Goal: Task Accomplishment & Management: Complete application form

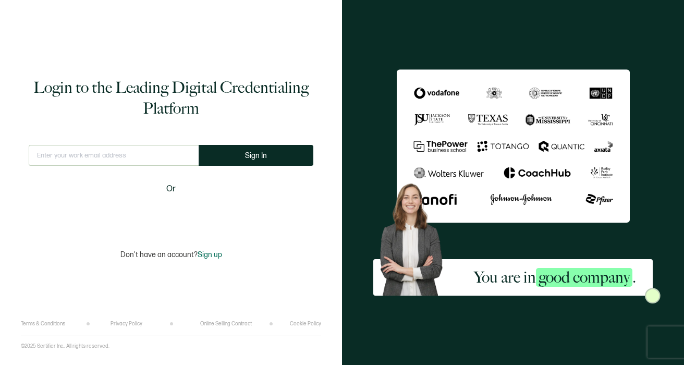
click at [115, 157] on input "text" at bounding box center [114, 155] width 170 height 21
type input "[EMAIL_ADDRESS][DOMAIN_NAME]"
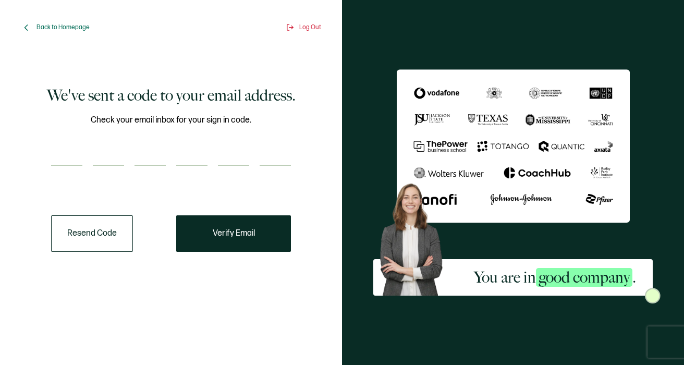
click at [69, 152] on input "number" at bounding box center [66, 155] width 31 height 21
paste input "6"
type input "6"
type input "4"
type input "2"
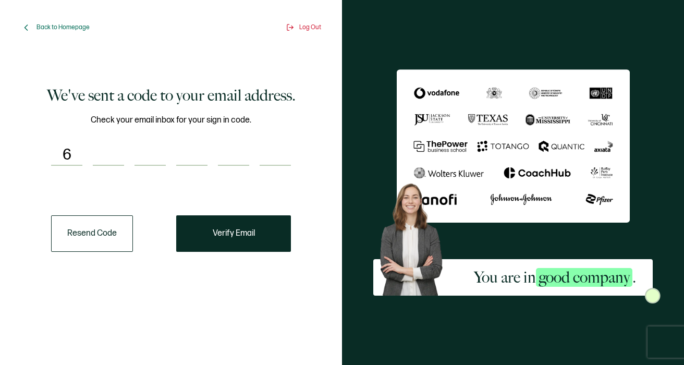
type input "1"
type input "5"
type input "0"
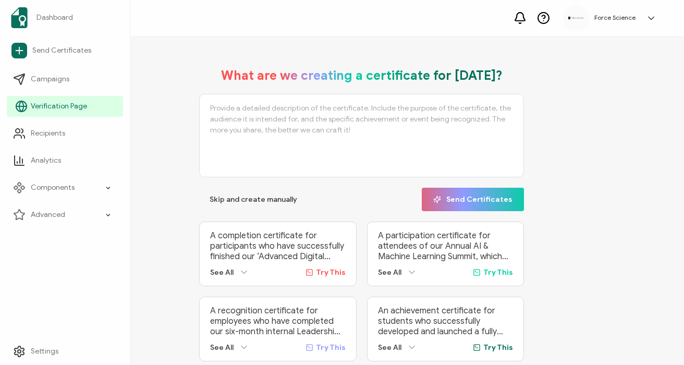
click at [65, 110] on span "Verification Page" at bounding box center [59, 106] width 56 height 10
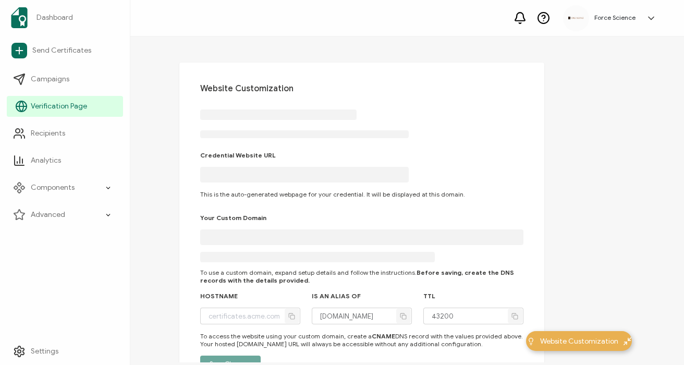
type input "[DOMAIN_NAME]"
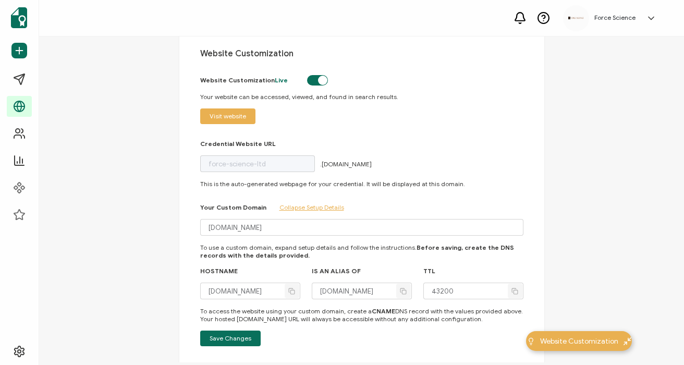
scroll to position [40, 0]
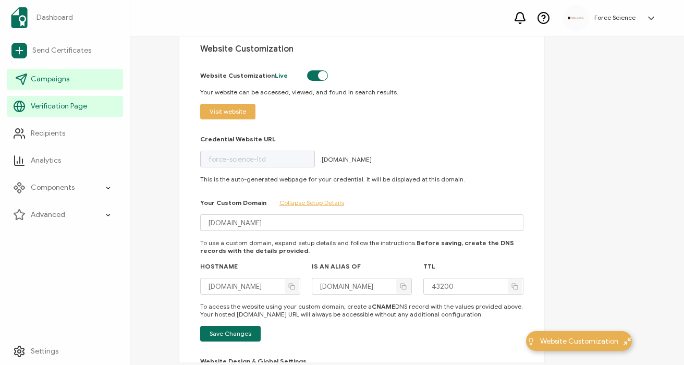
click at [60, 74] on span "Campaigns" at bounding box center [50, 79] width 39 height 10
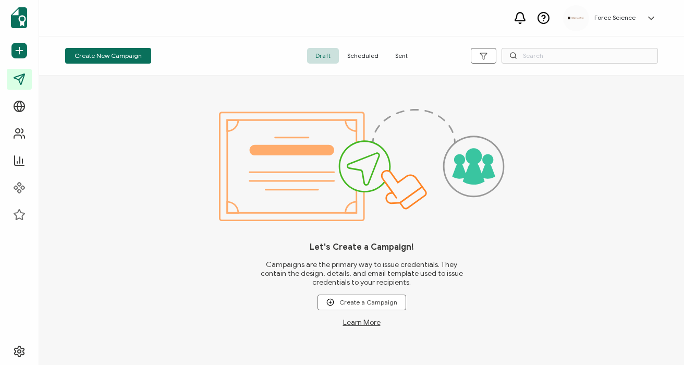
click at [401, 53] on span "Sent" at bounding box center [401, 56] width 29 height 16
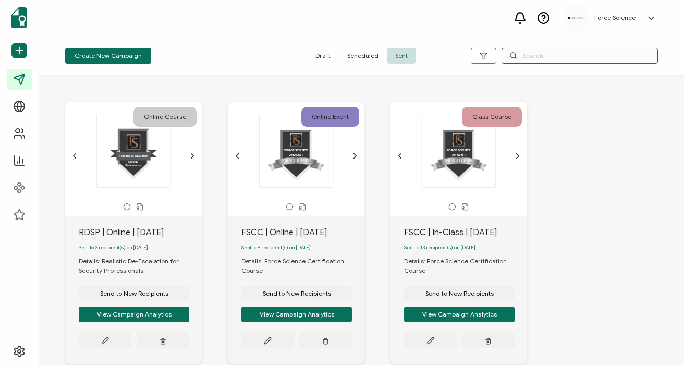
click at [550, 55] on input "text" at bounding box center [579, 56] width 156 height 16
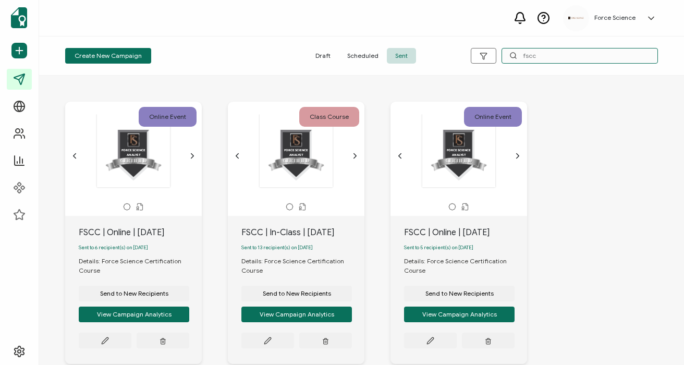
type input "fscc"
click at [294, 227] on div "FSCC | In-Class | [DATE]" at bounding box center [302, 232] width 123 height 13
copy div "FSCC | In-Class | [DATE]"
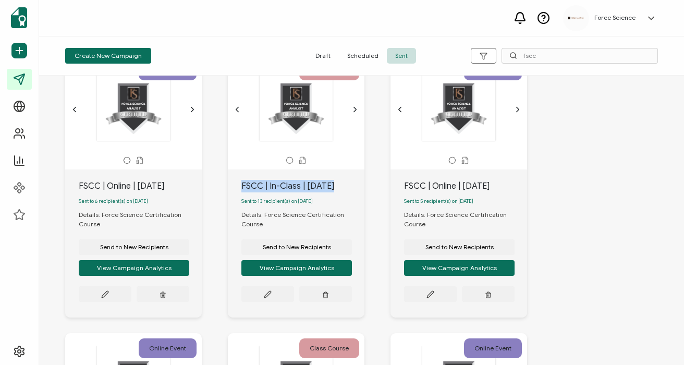
scroll to position [49, 0]
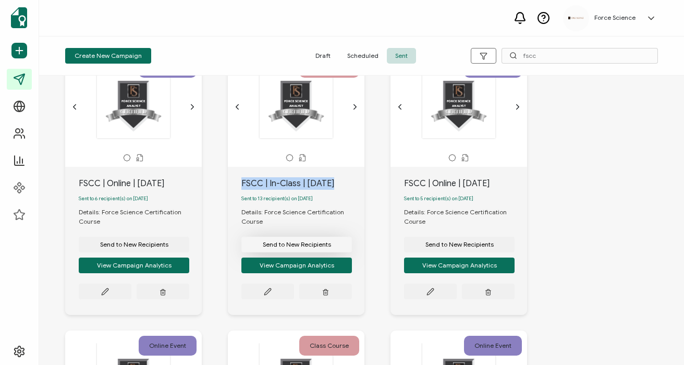
click at [303, 244] on span "Send to New Recipients" at bounding box center [297, 244] width 68 height 6
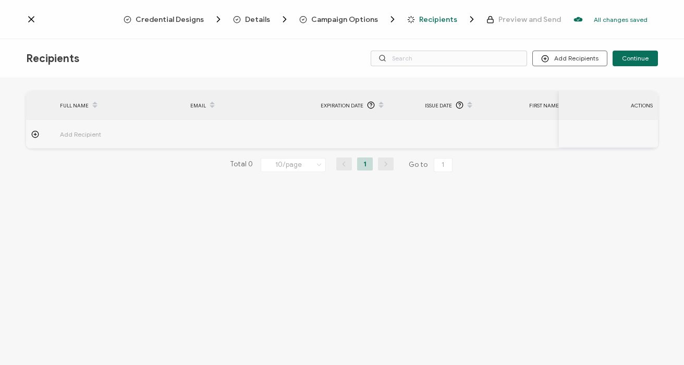
click at [350, 20] on span "Campaign Options" at bounding box center [344, 20] width 67 height 8
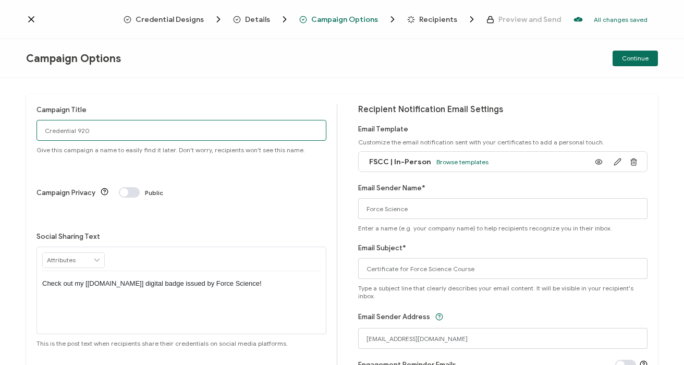
click at [120, 126] on input "Credential 920" at bounding box center [181, 130] width 290 height 21
paste input "FSCC | In-Class | [DATE]"
type input "FSCC | In-Class | [DATE]"
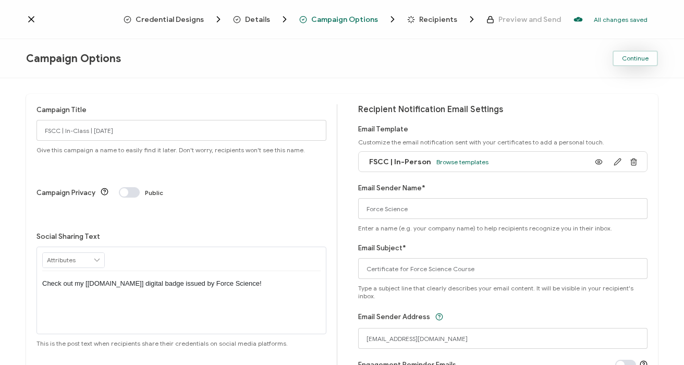
click at [629, 59] on span "Continue" at bounding box center [635, 58] width 27 height 6
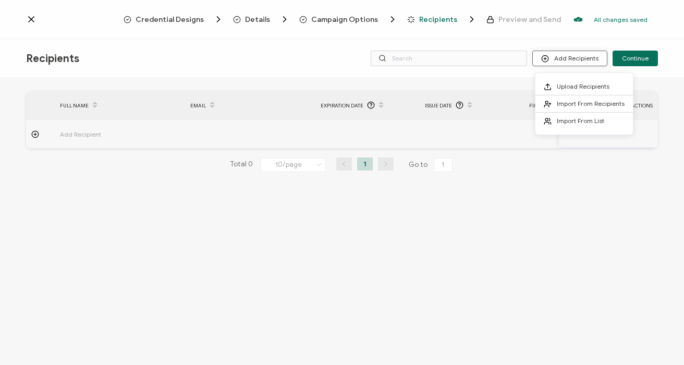
click at [562, 58] on button "Add Recipients" at bounding box center [569, 59] width 75 height 16
click at [562, 82] on li "Upload Recipients" at bounding box center [583, 86] width 97 height 17
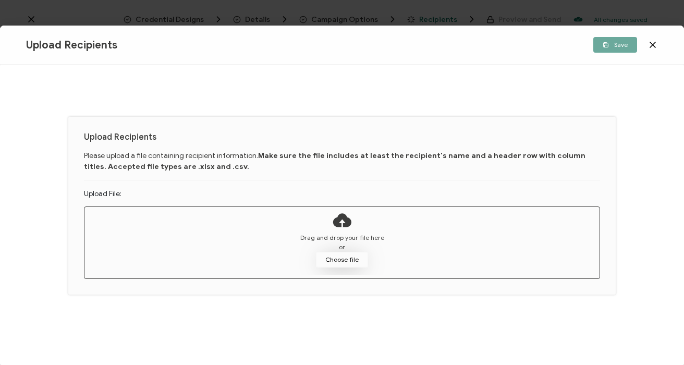
click at [352, 258] on button "Choose file" at bounding box center [342, 260] width 52 height 16
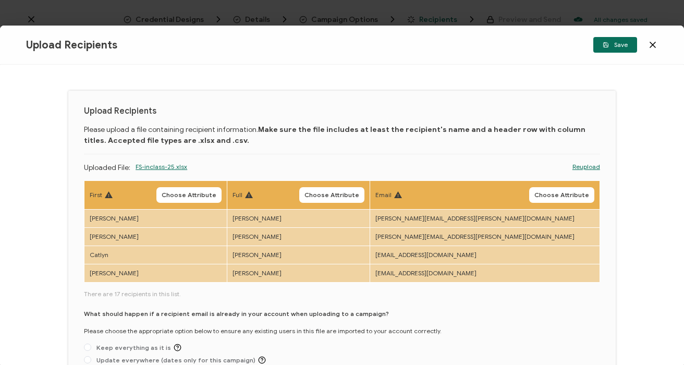
scroll to position [26, 0]
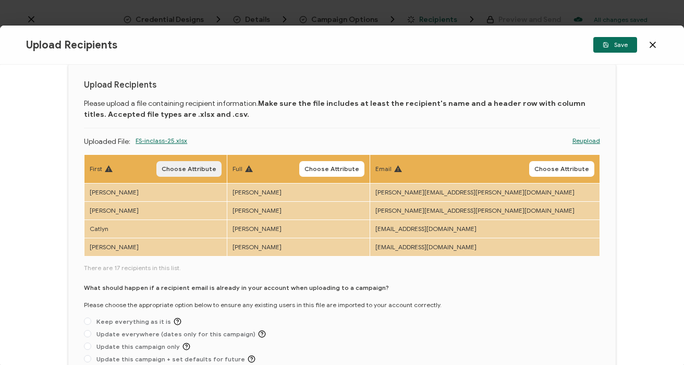
click at [211, 169] on span "Choose Attribute" at bounding box center [189, 169] width 55 height 6
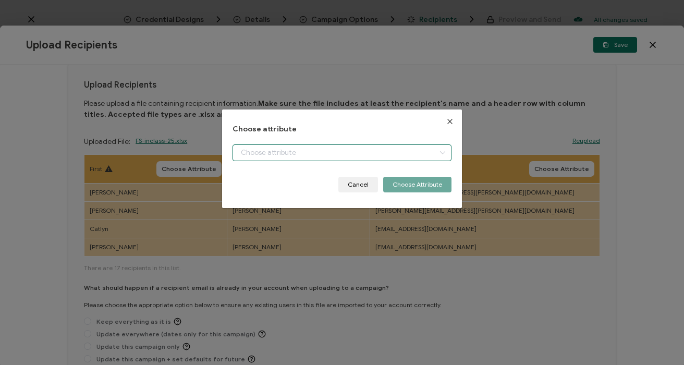
click at [291, 157] on input "dialog" at bounding box center [341, 152] width 218 height 17
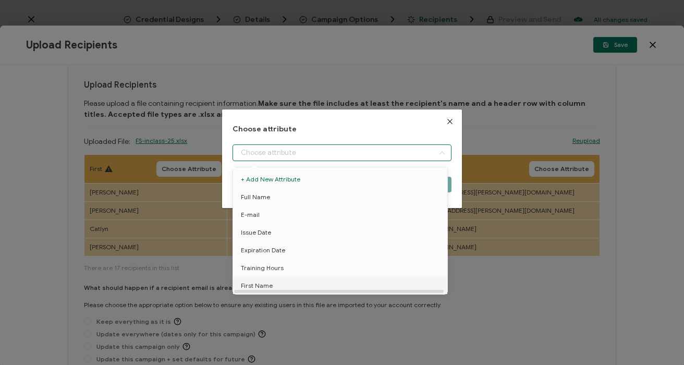
click at [255, 282] on span "First Name" at bounding box center [257, 286] width 32 height 18
type input "First Name"
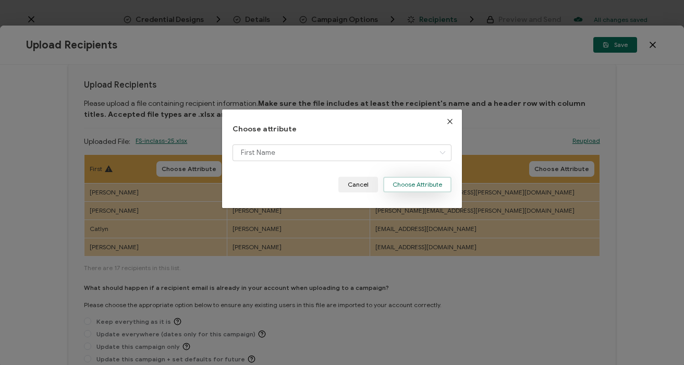
click at [425, 187] on button "Choose Attribute" at bounding box center [417, 185] width 68 height 16
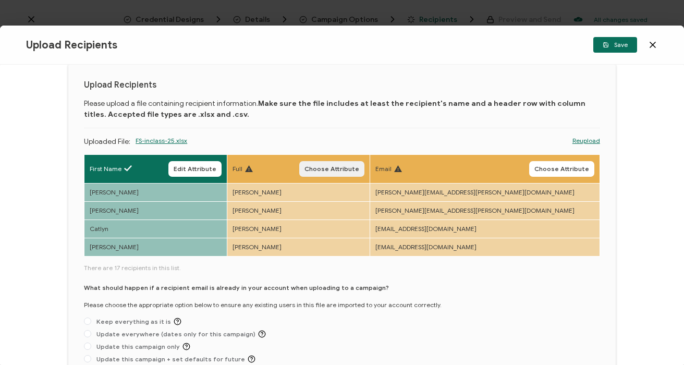
click at [359, 172] on span "Choose Attribute" at bounding box center [331, 169] width 55 height 6
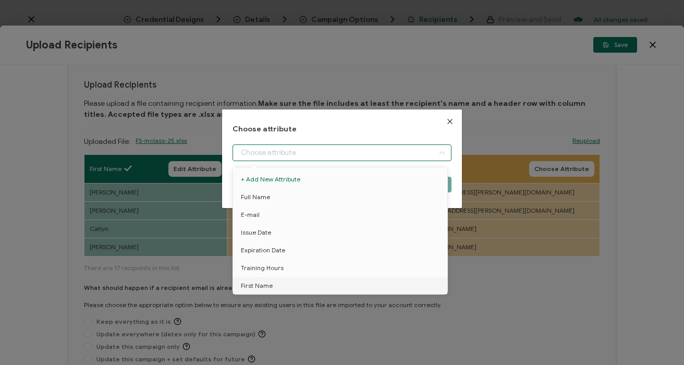
click at [293, 153] on input "dialog" at bounding box center [341, 152] width 218 height 17
click at [281, 196] on li "Full Name" at bounding box center [341, 197] width 223 height 18
type input "Full Name"
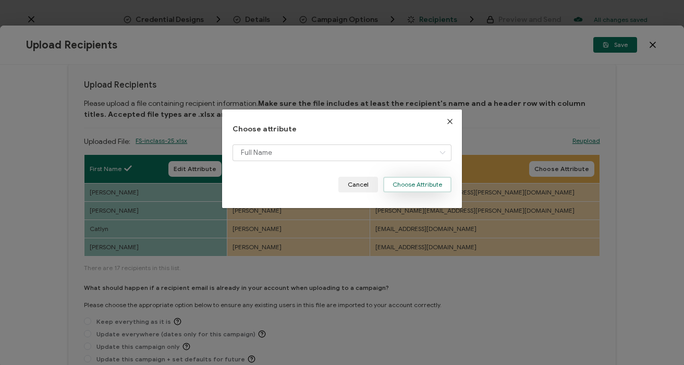
click at [404, 182] on button "Choose Attribute" at bounding box center [417, 185] width 68 height 16
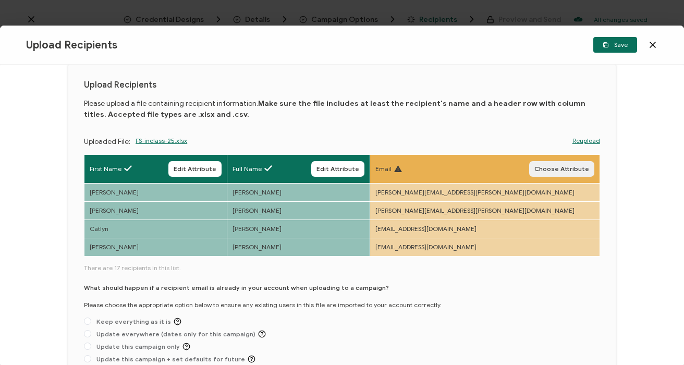
click at [551, 166] on span "Choose Attribute" at bounding box center [561, 169] width 55 height 6
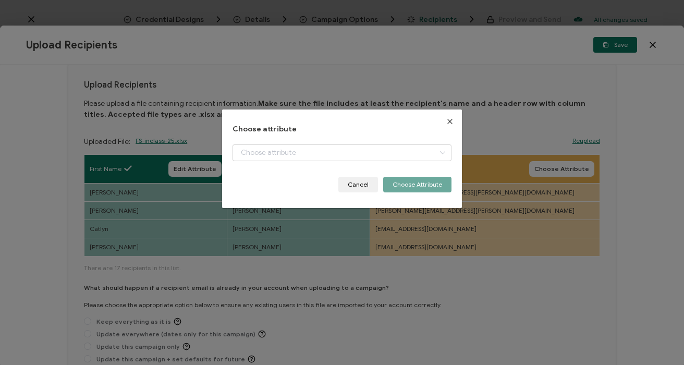
click at [254, 137] on div "Choose attribute Cancel Choose Attribute" at bounding box center [341, 158] width 218 height 67
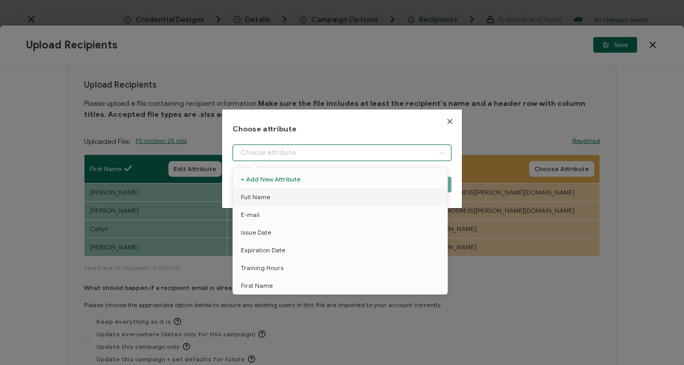
click at [257, 147] on input "dialog" at bounding box center [341, 152] width 218 height 17
click at [259, 215] on li "E-mail" at bounding box center [341, 215] width 223 height 18
type input "E-mail"
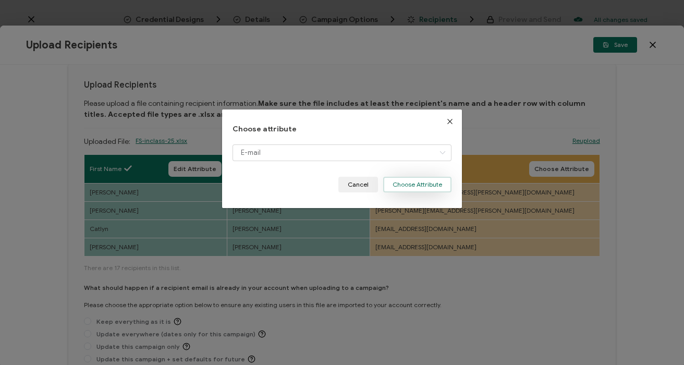
click at [393, 190] on button "Choose Attribute" at bounding box center [417, 185] width 68 height 16
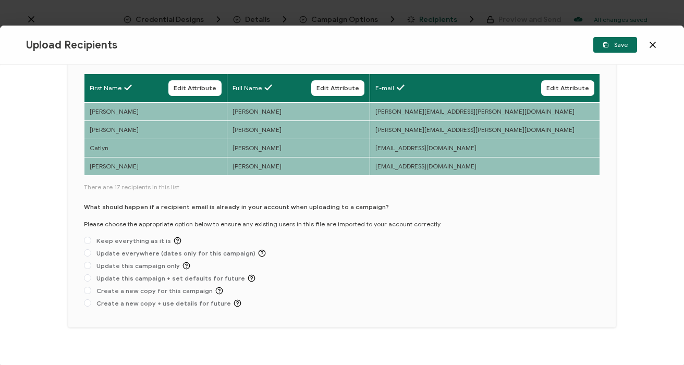
scroll to position [116, 0]
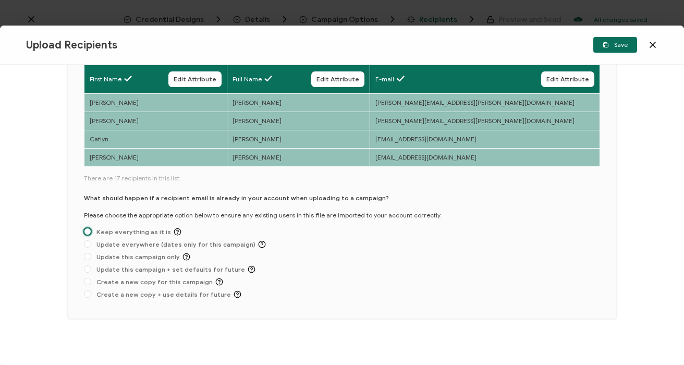
click at [86, 233] on span at bounding box center [87, 231] width 7 height 7
click at [86, 233] on input "Keep everything as it is" at bounding box center [87, 232] width 7 height 8
radio input "true"
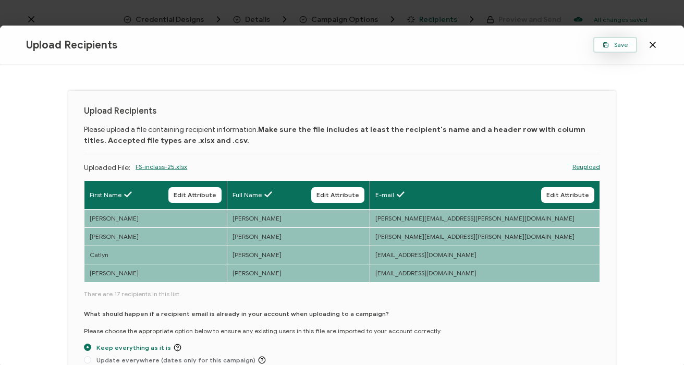
click at [622, 50] on button "Save" at bounding box center [615, 45] width 44 height 16
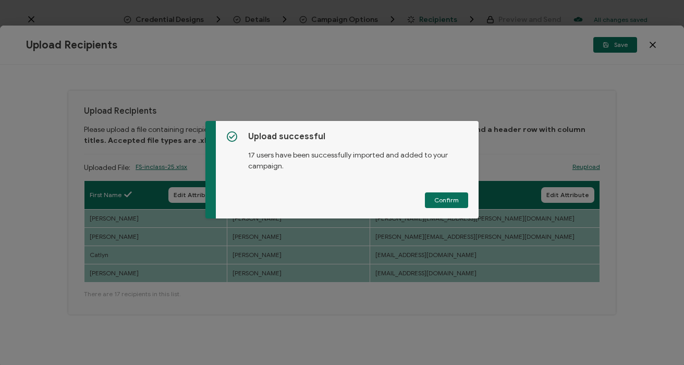
click at [446, 191] on div "Upload successful 17 users have been successfully imported and added to your ca…" at bounding box center [347, 169] width 263 height 97
click at [445, 197] on span "Confirm" at bounding box center [446, 200] width 24 height 6
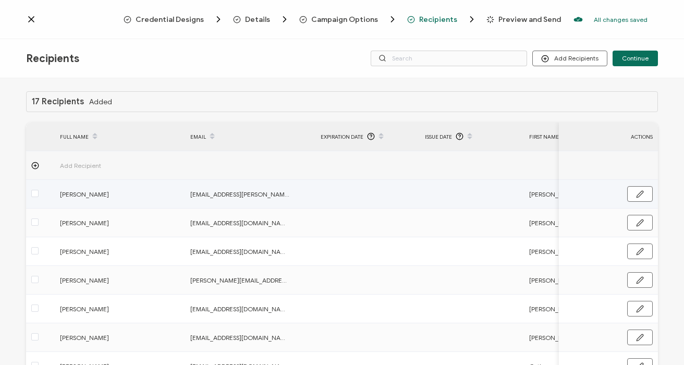
scroll to position [153, 0]
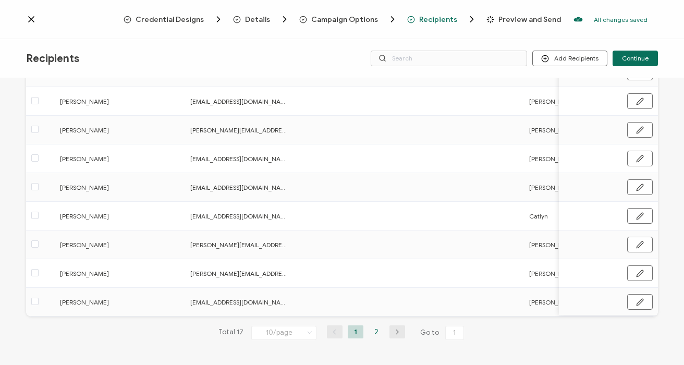
click at [373, 332] on li "2" at bounding box center [376, 331] width 16 height 13
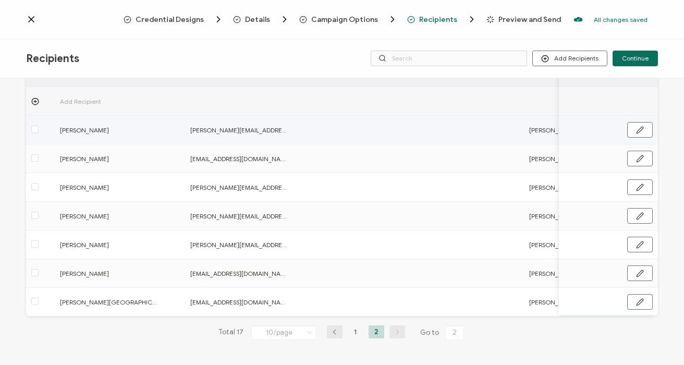
scroll to position [67, 0]
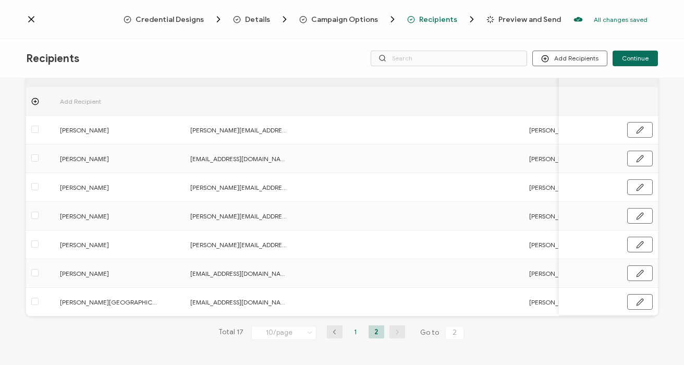
click at [354, 334] on li "1" at bounding box center [356, 331] width 16 height 13
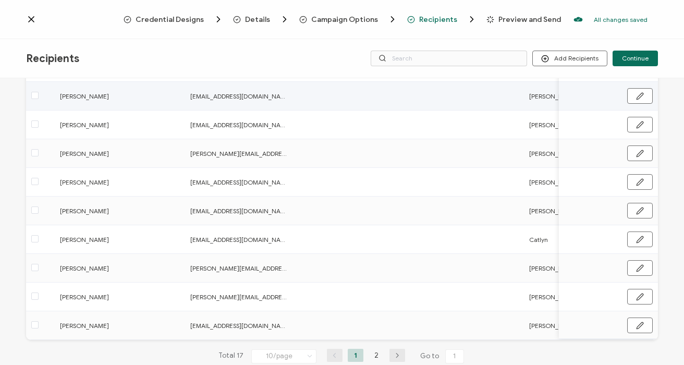
scroll to position [0, 0]
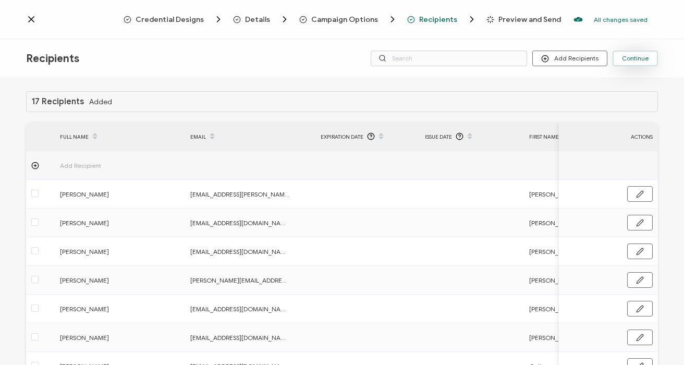
click at [634, 63] on button "Continue" at bounding box center [634, 59] width 45 height 16
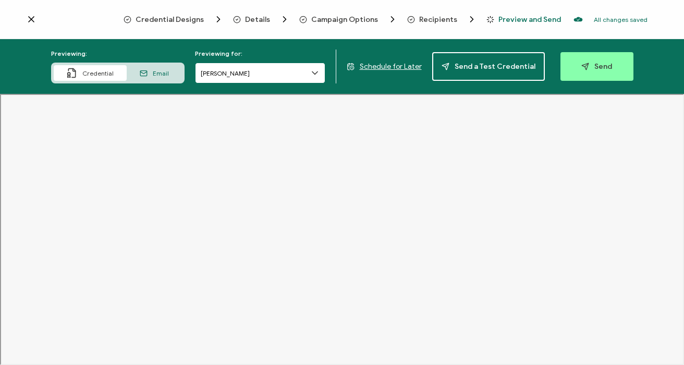
click at [260, 72] on input "Nathan Iacono" at bounding box center [260, 73] width 130 height 21
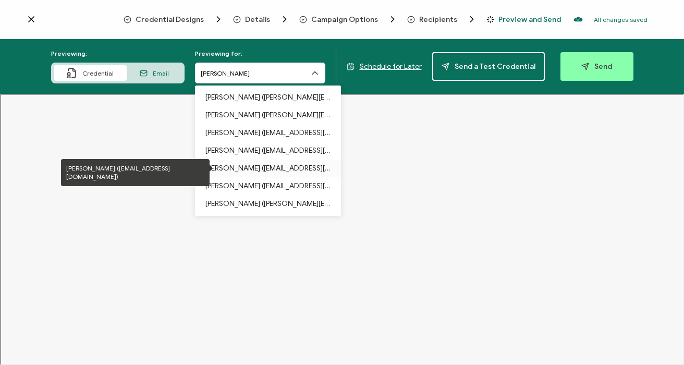
click at [219, 167] on p "Joshua R. Braun (jbraun@roundrocktexas.gov)" at bounding box center [267, 168] width 125 height 18
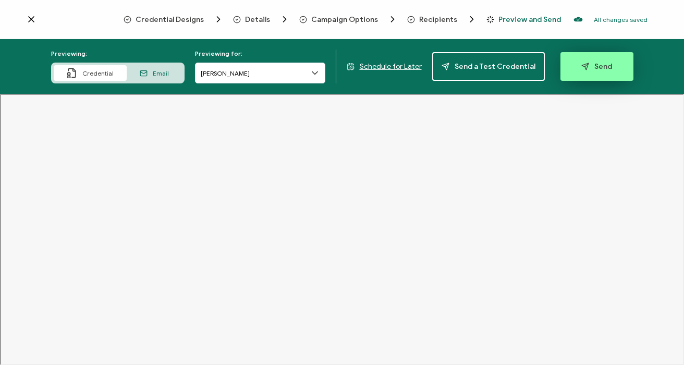
click at [600, 67] on span "Send" at bounding box center [596, 67] width 31 height 8
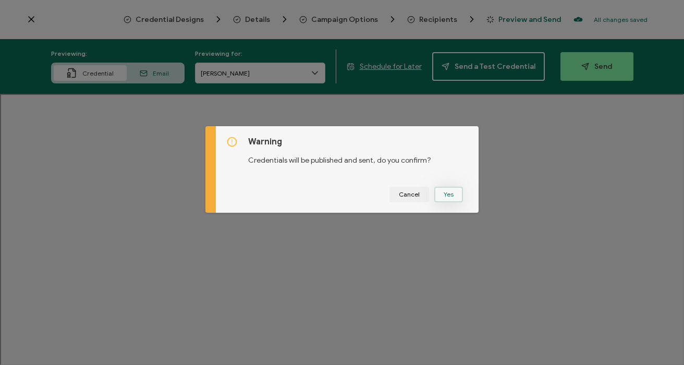
click at [447, 192] on button "Yes" at bounding box center [448, 195] width 29 height 16
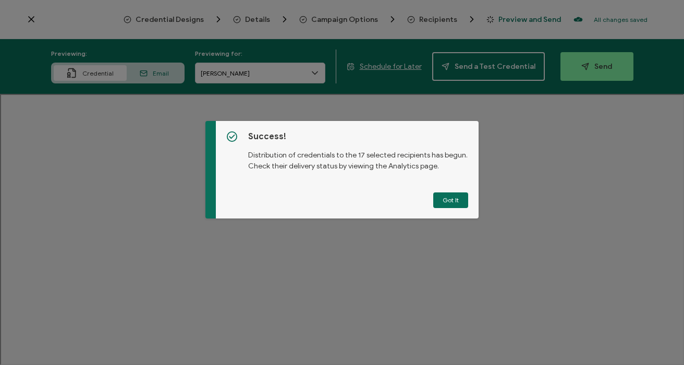
click at [440, 208] on div "Success! Distribution of credentials to the 17 selected recipients has begun. C…" at bounding box center [347, 169] width 263 height 97
click at [449, 202] on button "Got It" at bounding box center [450, 200] width 35 height 16
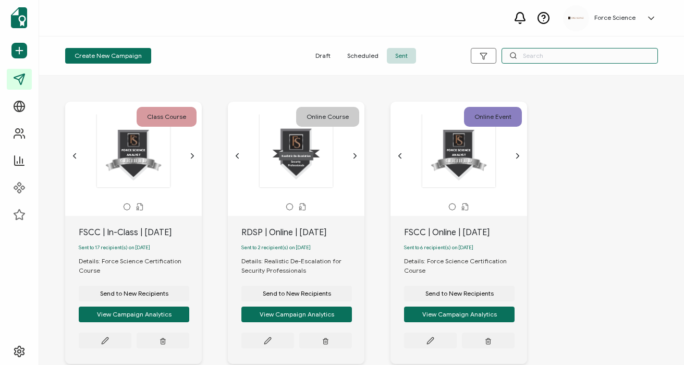
click at [539, 58] on input "text" at bounding box center [579, 56] width 156 height 16
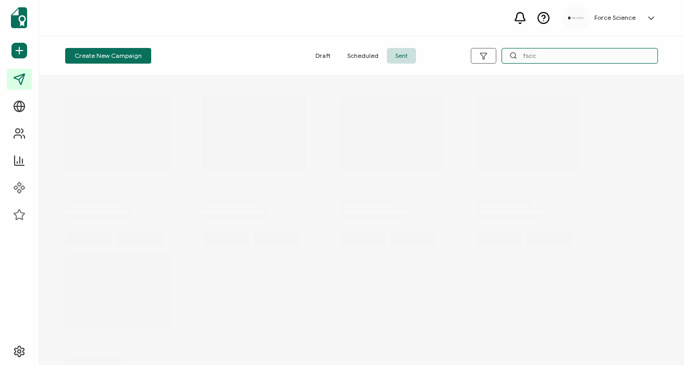
type input "fscc"
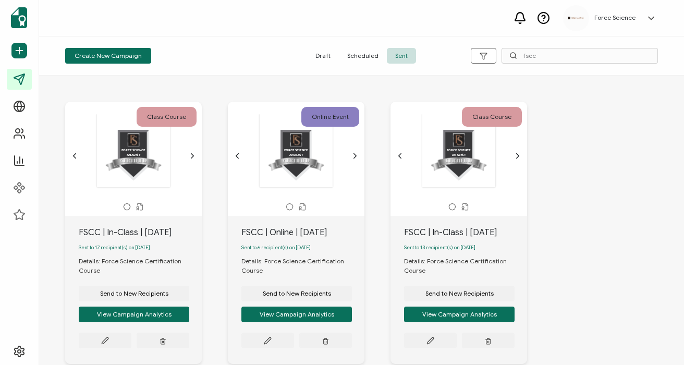
click at [293, 231] on div "FSCC | Online | [DATE]" at bounding box center [302, 232] width 123 height 13
copy div "FSCC | Online | [DATE]"
click at [302, 296] on span "Send to New Recipients" at bounding box center [297, 293] width 68 height 6
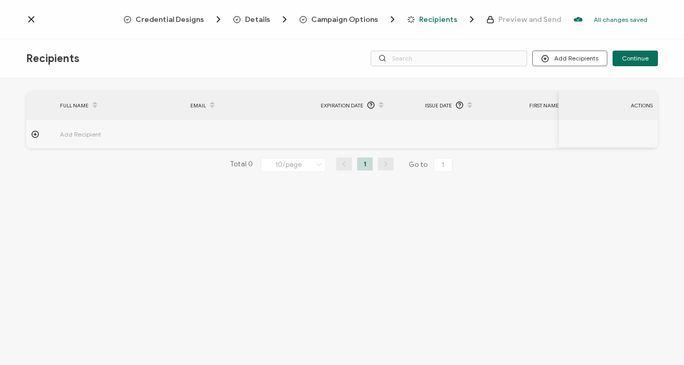
click at [345, 16] on span "Campaign Options" at bounding box center [344, 20] width 67 height 8
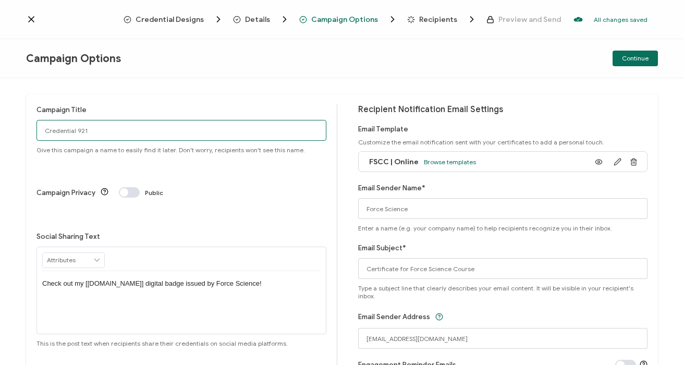
click at [117, 127] on input "Credential 921" at bounding box center [181, 130] width 290 height 21
paste input "FSCC | Online | [DATE]"
type input "FSCC | Online | [DATE]"
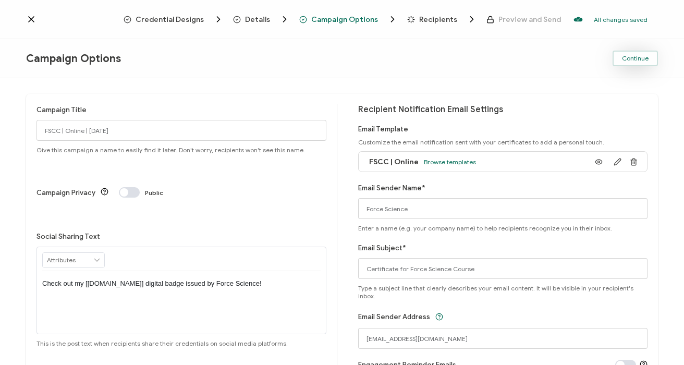
click at [634, 60] on span "Continue" at bounding box center [635, 58] width 27 height 6
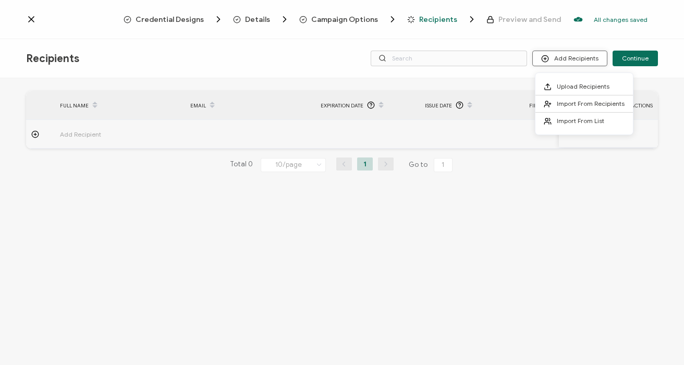
click at [589, 55] on button "Add Recipients" at bounding box center [569, 59] width 75 height 16
click at [575, 84] on span "Upload Recipients" at bounding box center [582, 86] width 53 height 8
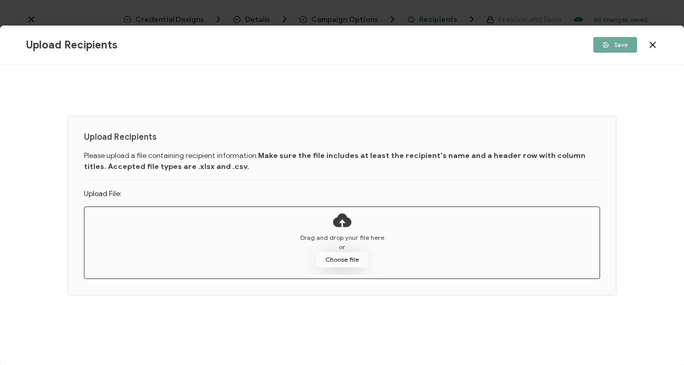
click at [341, 254] on button "Choose file" at bounding box center [342, 260] width 52 height 16
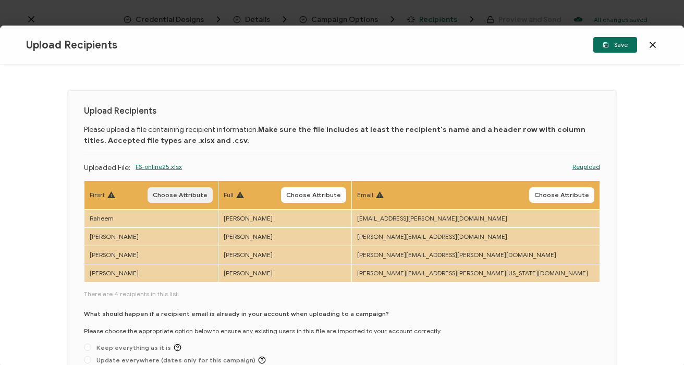
click at [207, 194] on span "Choose Attribute" at bounding box center [180, 195] width 55 height 6
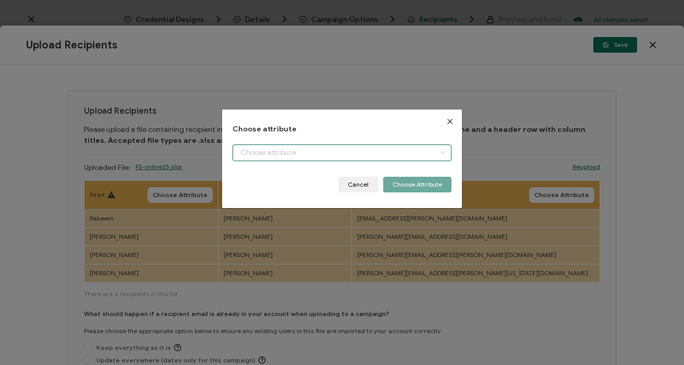
click at [337, 153] on input "dialog" at bounding box center [341, 152] width 218 height 17
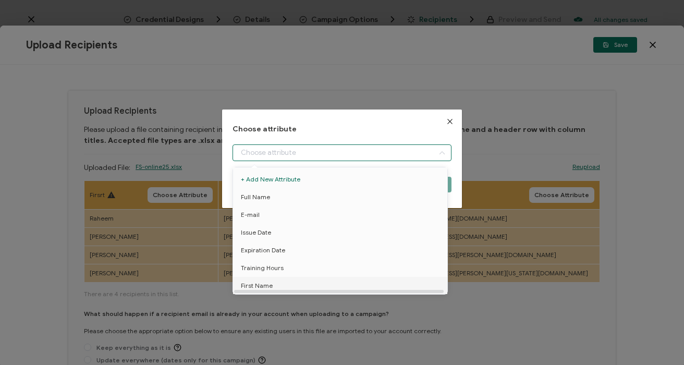
click at [268, 284] on span "First Name" at bounding box center [257, 286] width 32 height 18
type input "First Name"
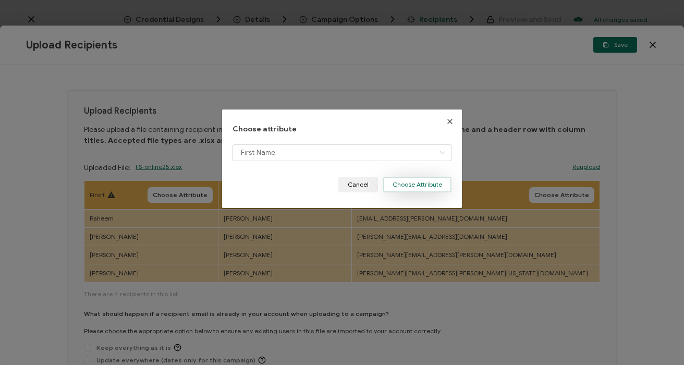
click at [417, 184] on button "Choose Attribute" at bounding box center [417, 185] width 68 height 16
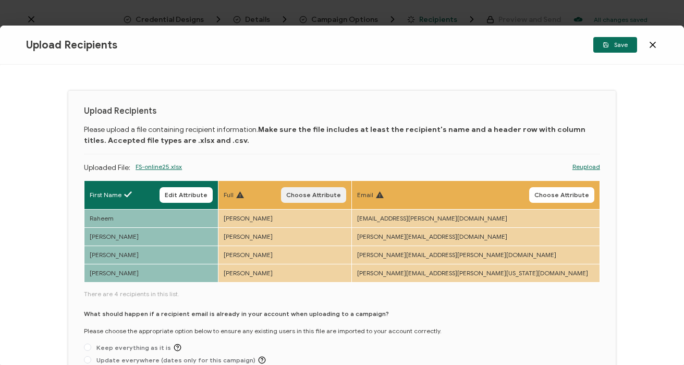
click at [341, 193] on span "Choose Attribute" at bounding box center [313, 195] width 55 height 6
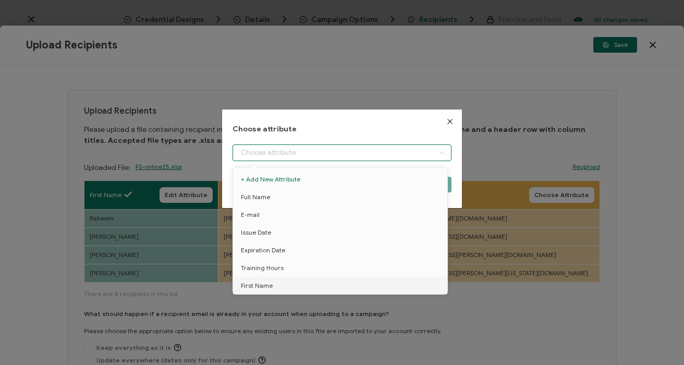
click at [250, 151] on input "dialog" at bounding box center [341, 152] width 218 height 17
click at [275, 197] on li "Full Name" at bounding box center [341, 197] width 223 height 18
type input "Full Name"
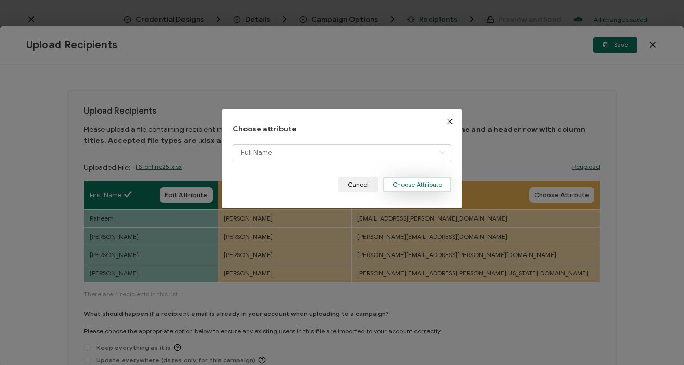
click at [403, 184] on button "Choose Attribute" at bounding box center [417, 185] width 68 height 16
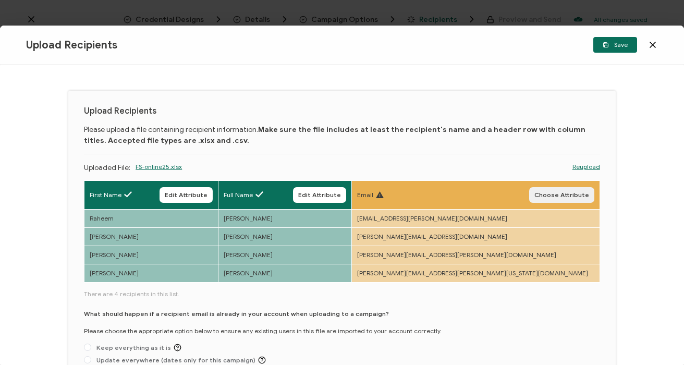
click at [568, 190] on button "Choose Attribute" at bounding box center [561, 195] width 65 height 16
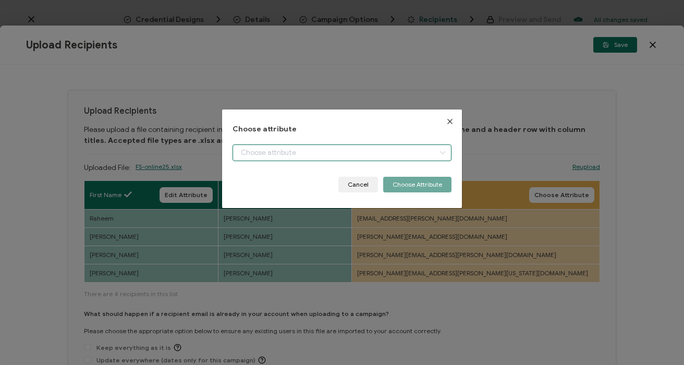
click at [291, 150] on input "dialog" at bounding box center [341, 152] width 218 height 17
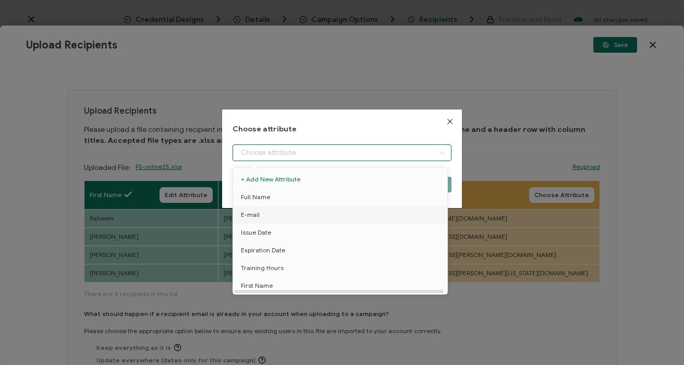
click at [266, 217] on li "E-mail" at bounding box center [341, 215] width 223 height 18
type input "E-mail"
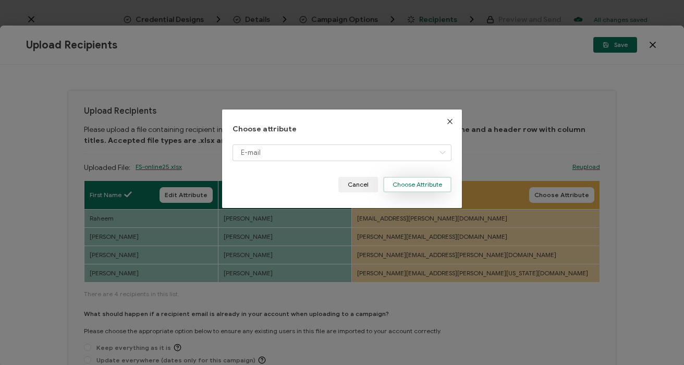
click at [402, 188] on button "Choose Attribute" at bounding box center [417, 185] width 68 height 16
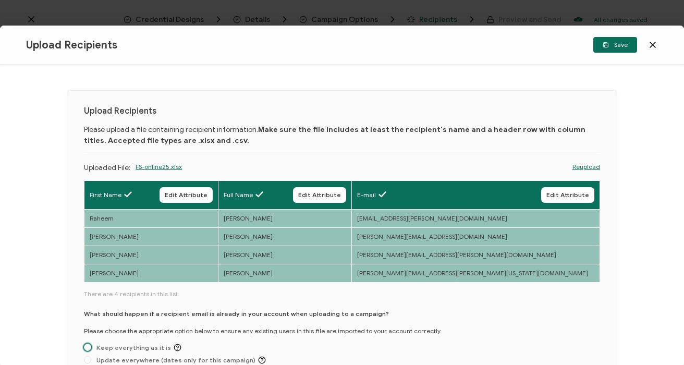
click at [127, 346] on span "Keep everything as it is" at bounding box center [136, 347] width 90 height 8
click at [91, 346] on input "Keep everything as it is" at bounding box center [87, 347] width 7 height 8
radio input "true"
click at [621, 45] on span "Save" at bounding box center [614, 45] width 25 height 6
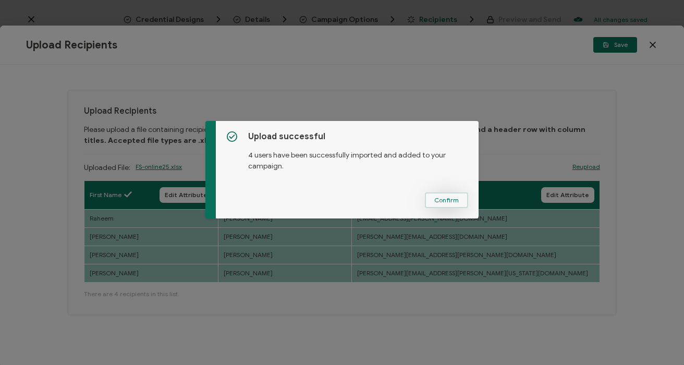
click at [455, 200] on span "Confirm" at bounding box center [446, 200] width 24 height 6
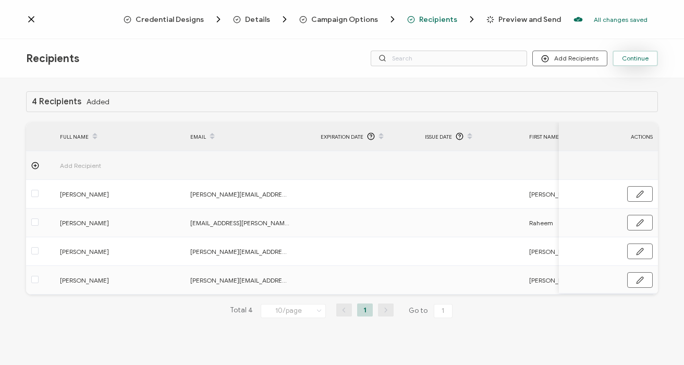
click at [640, 61] on span "Continue" at bounding box center [635, 58] width 27 height 6
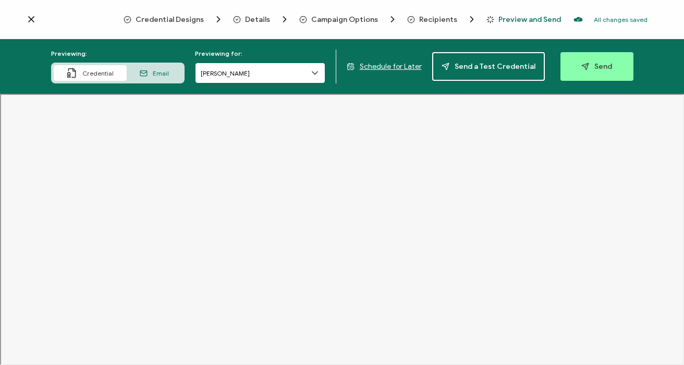
click at [236, 73] on input "[PERSON_NAME]" at bounding box center [260, 73] width 130 height 21
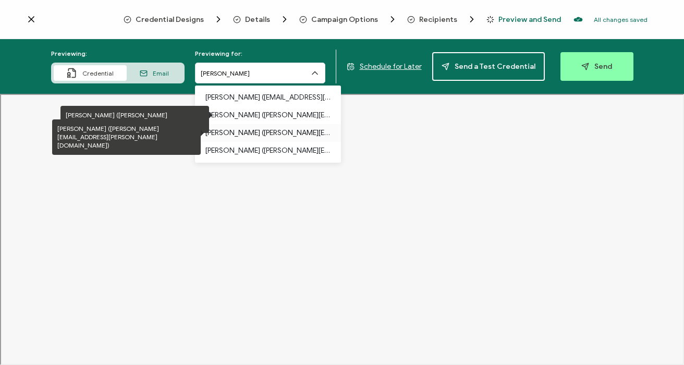
click at [238, 129] on p "Christopher M. Donaldson (christopher.donaldson@osceolasheriff.org)" at bounding box center [267, 133] width 125 height 18
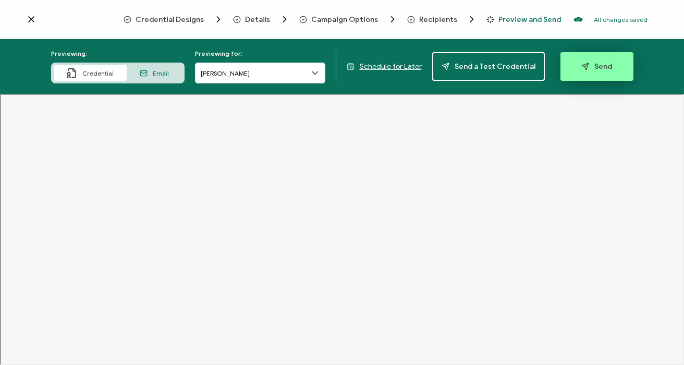
click at [590, 70] on span "Send" at bounding box center [596, 67] width 31 height 8
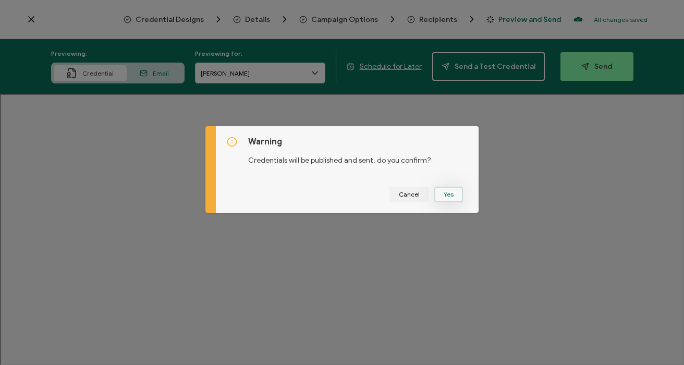
click at [445, 196] on button "Yes" at bounding box center [448, 195] width 29 height 16
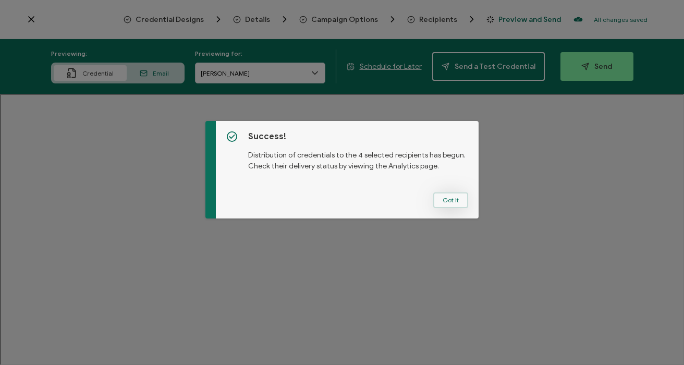
click at [451, 200] on button "Got It" at bounding box center [450, 200] width 35 height 16
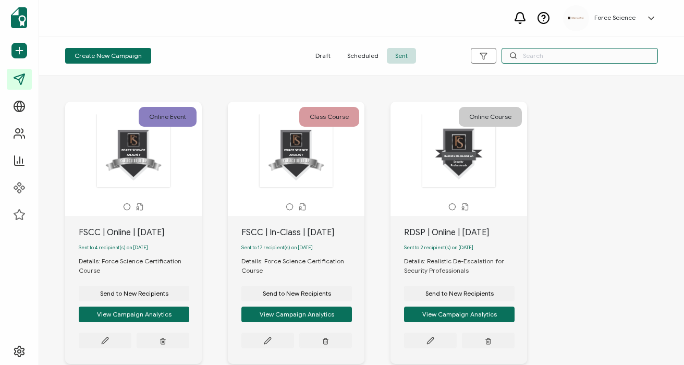
click at [559, 57] on input "text" at bounding box center [579, 56] width 156 height 16
type input "rdic"
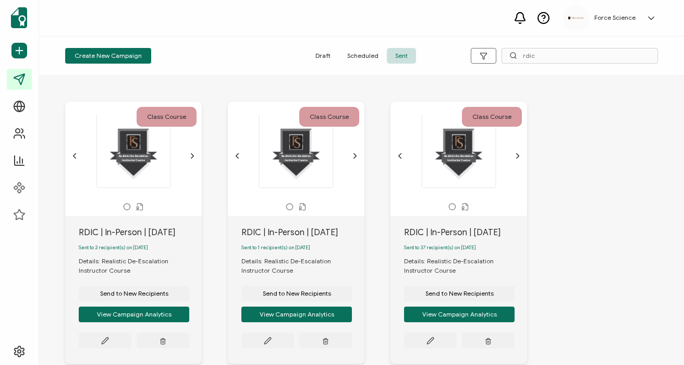
click at [125, 232] on div "RDIC | In-Person | [DATE]" at bounding box center [140, 232] width 123 height 13
copy div "RDIC | In-Person | [DATE]"
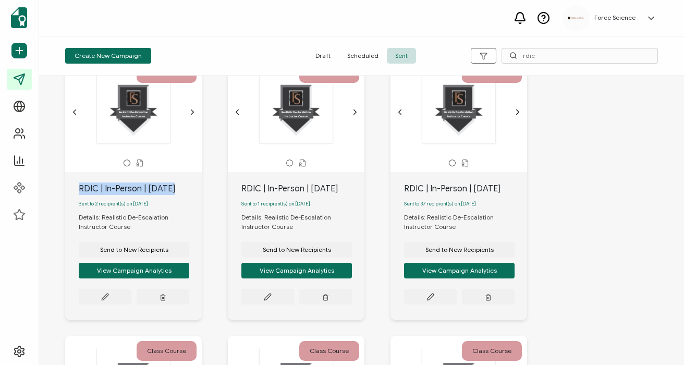
scroll to position [45, 0]
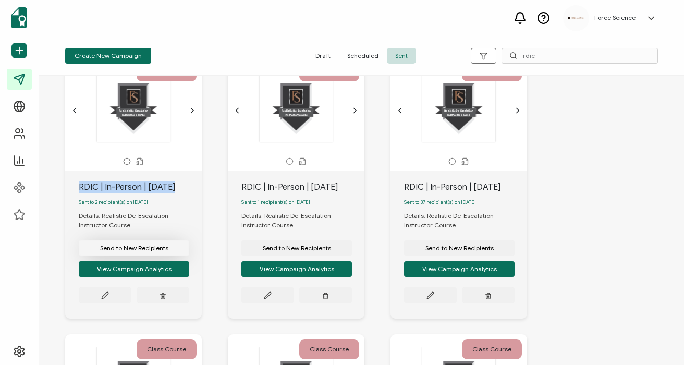
click at [135, 251] on span "Send to New Recipients" at bounding box center [134, 248] width 68 height 6
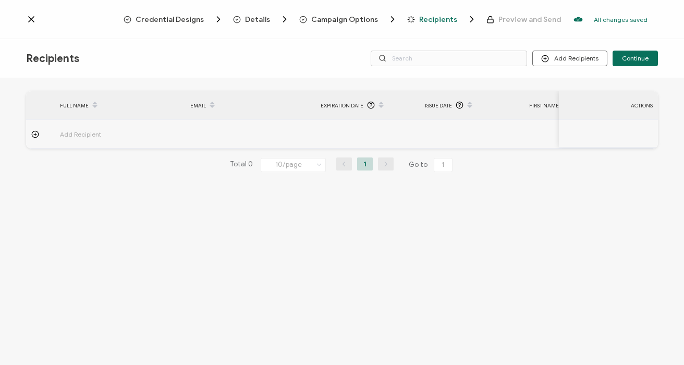
click at [346, 24] on div "Campaign Options" at bounding box center [328, 19] width 59 height 10
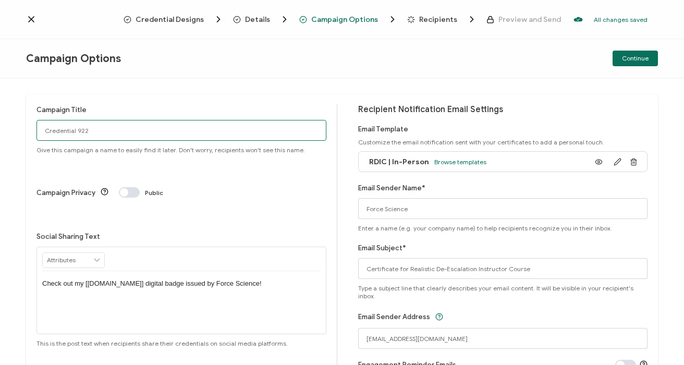
click at [90, 134] on input "Credential 922" at bounding box center [181, 130] width 290 height 21
paste input "RDIC | In-Person | Sept"
type input "RDIC | In-Person | [DATE]"
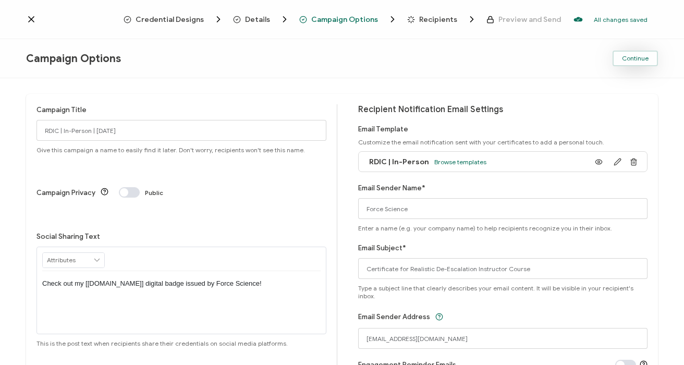
click at [627, 60] on span "Continue" at bounding box center [635, 58] width 27 height 6
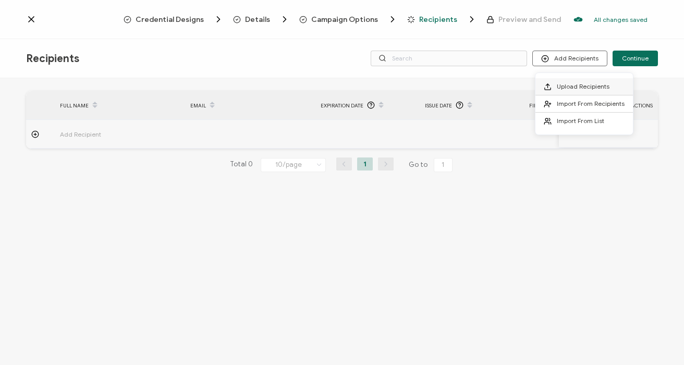
click at [565, 83] on span "Upload Recipients" at bounding box center [582, 86] width 53 height 8
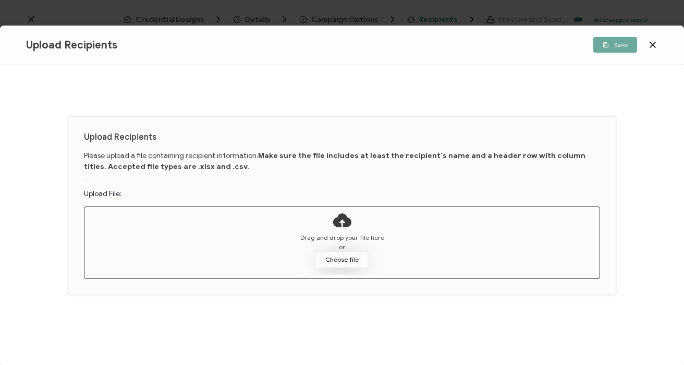
click at [346, 257] on button "Choose file" at bounding box center [342, 260] width 52 height 16
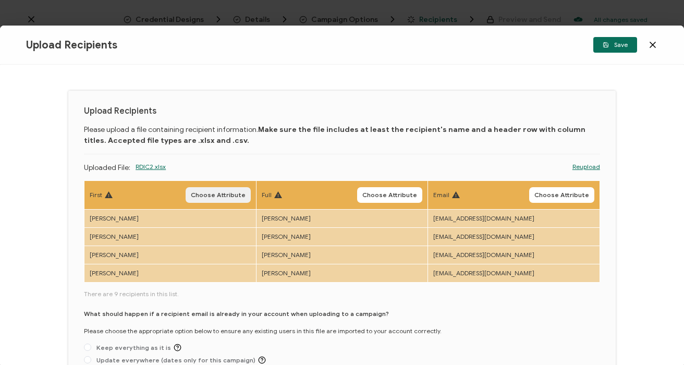
click at [208, 197] on span "Choose Attribute" at bounding box center [218, 195] width 55 height 6
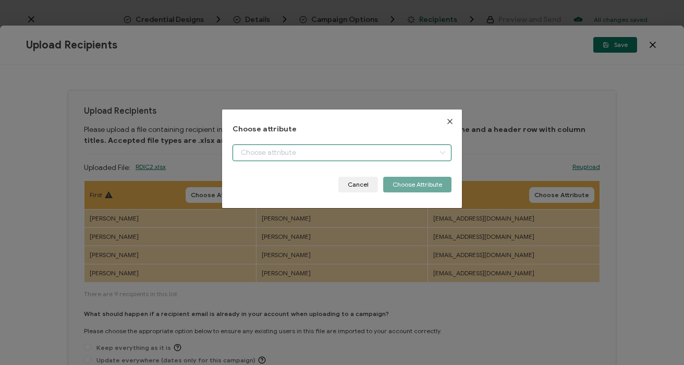
click at [305, 150] on input "dialog" at bounding box center [341, 152] width 218 height 17
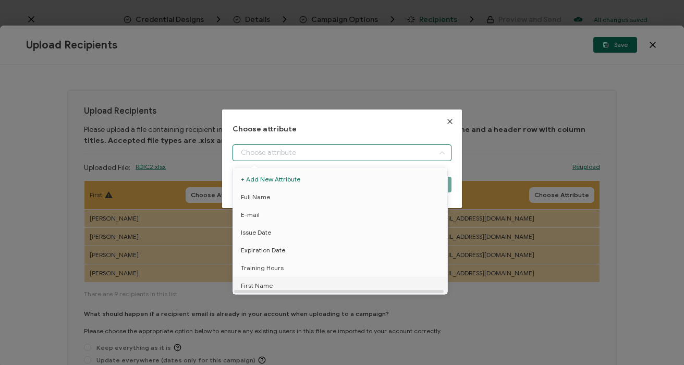
click at [273, 289] on li "First Name" at bounding box center [341, 286] width 223 height 18
type input "First Name"
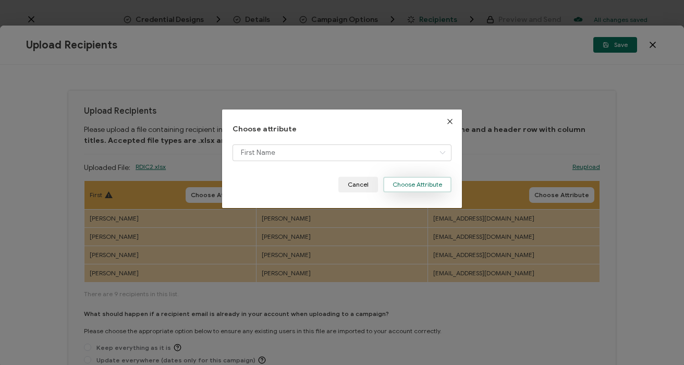
click at [411, 186] on button "Choose Attribute" at bounding box center [417, 185] width 68 height 16
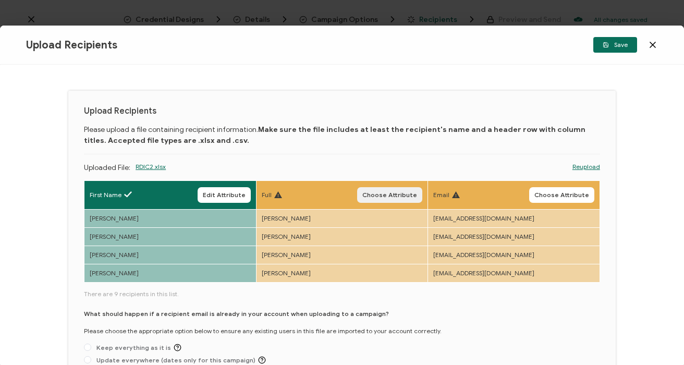
click at [363, 195] on button "Choose Attribute" at bounding box center [389, 195] width 65 height 16
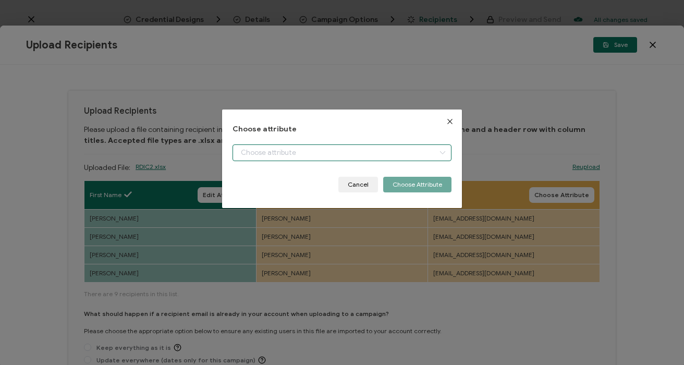
click at [257, 154] on input "dialog" at bounding box center [341, 152] width 218 height 17
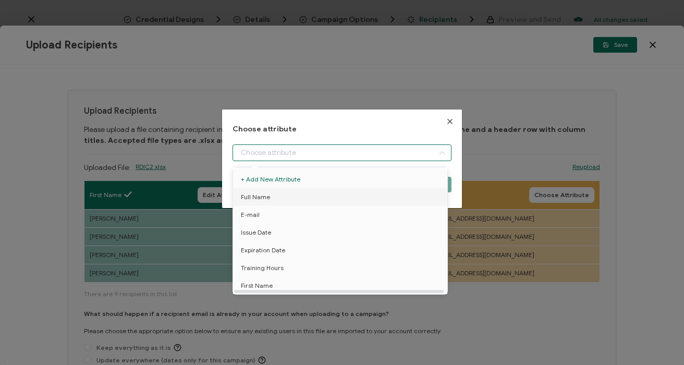
click at [279, 195] on li "Full Name" at bounding box center [341, 197] width 223 height 18
type input "Full Name"
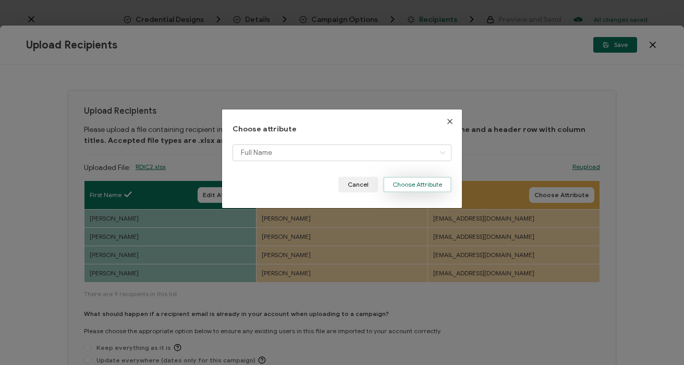
click at [407, 183] on button "Choose Attribute" at bounding box center [417, 185] width 68 height 16
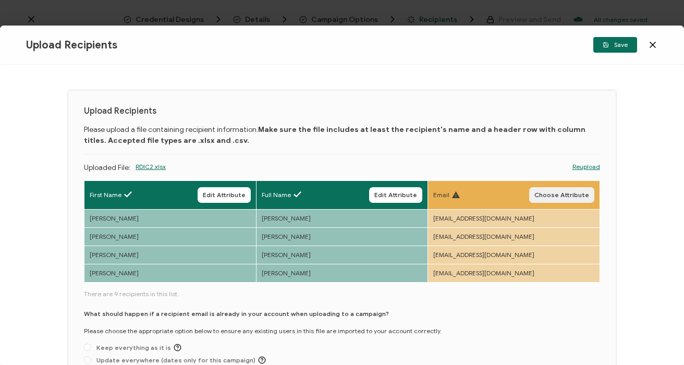
click at [572, 192] on span "Choose Attribute" at bounding box center [561, 195] width 55 height 6
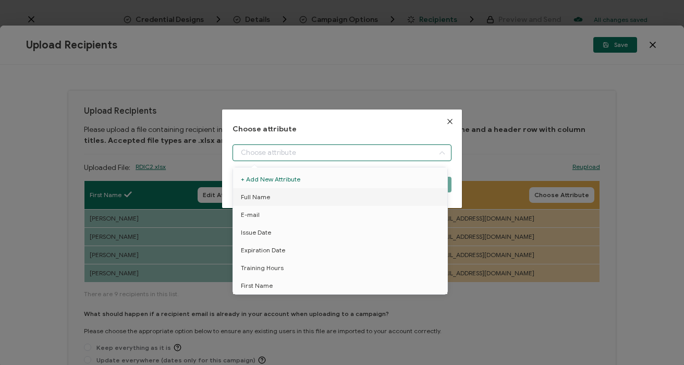
click at [269, 152] on input "dialog" at bounding box center [341, 152] width 218 height 17
click at [262, 210] on li "E-mail" at bounding box center [341, 215] width 223 height 18
type input "E-mail"
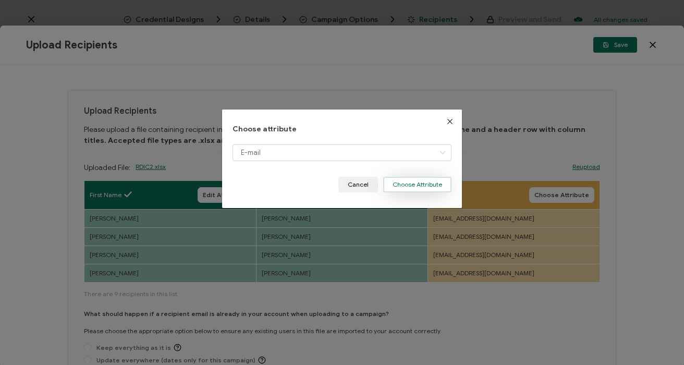
click at [396, 189] on button "Choose Attribute" at bounding box center [417, 185] width 68 height 16
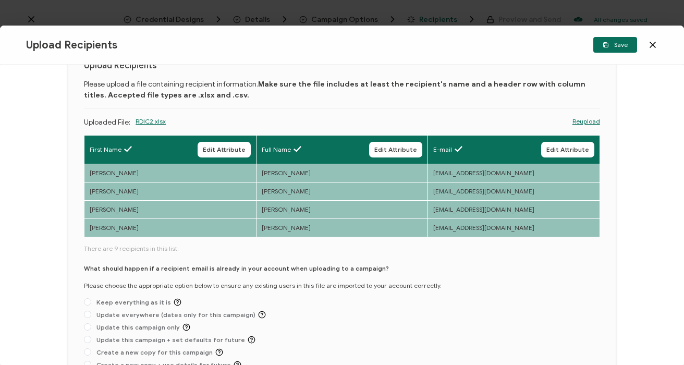
scroll to position [47, 0]
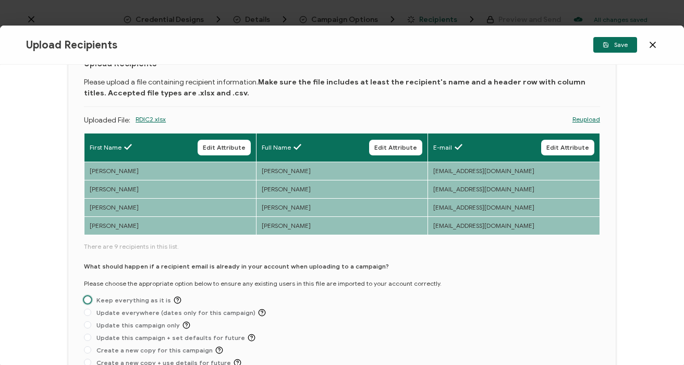
click at [105, 300] on span "Keep everything as it is" at bounding box center [136, 300] width 90 height 8
click at [91, 300] on input "Keep everything as it is" at bounding box center [87, 300] width 7 height 8
radio input "true"
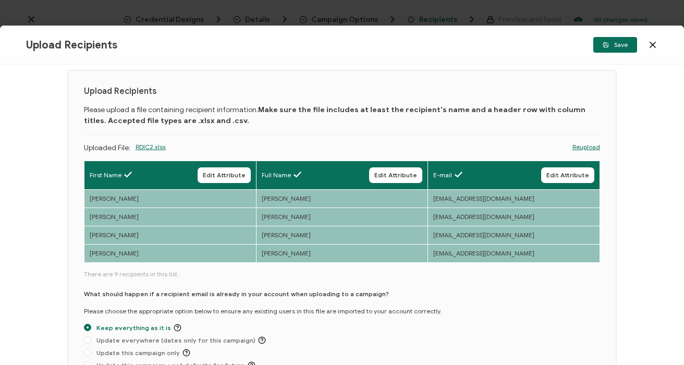
scroll to position [7, 0]
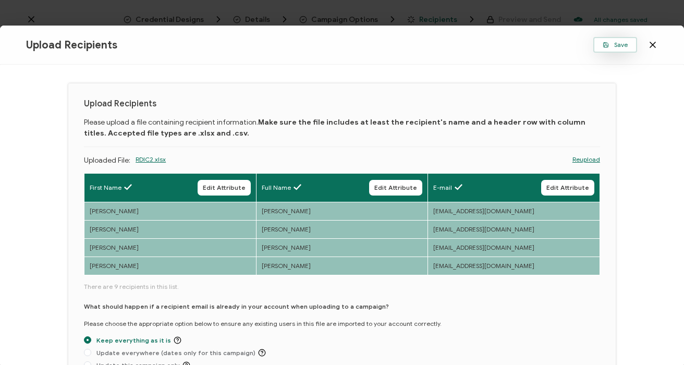
click at [624, 47] on span "Save" at bounding box center [614, 45] width 25 height 6
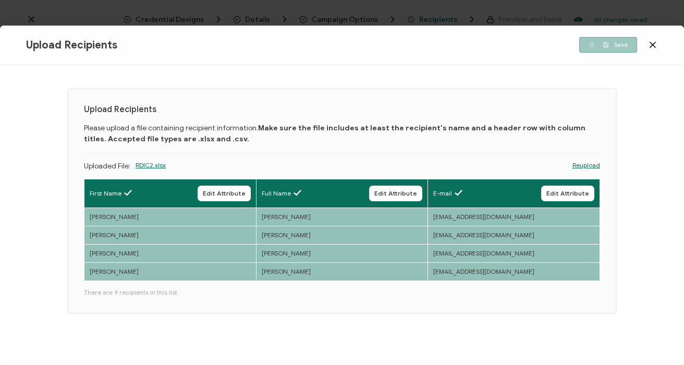
scroll to position [2, 0]
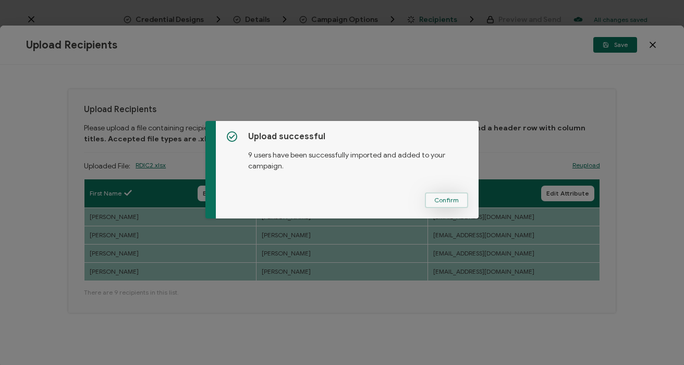
click at [454, 203] on span "Confirm" at bounding box center [446, 200] width 24 height 6
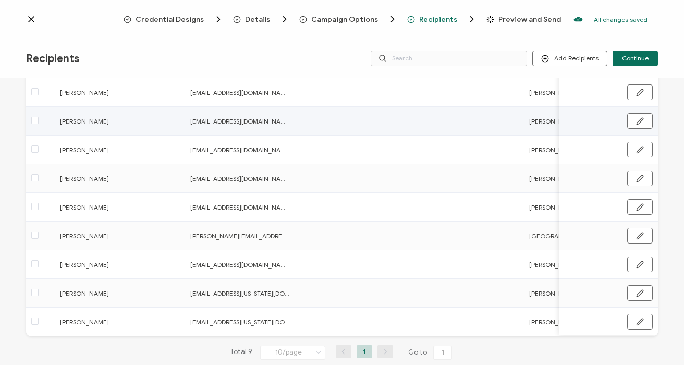
scroll to position [124, 0]
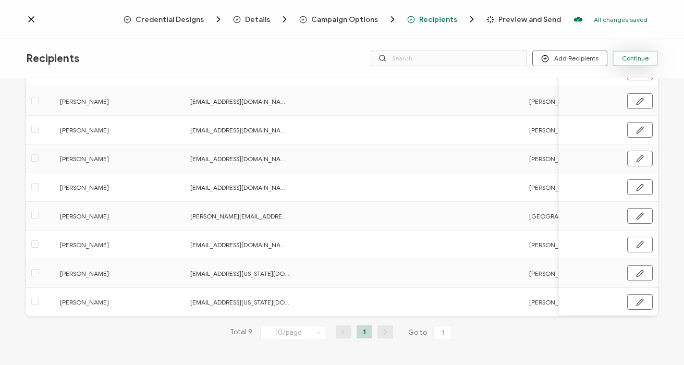
click at [623, 60] on span "Continue" at bounding box center [635, 58] width 27 height 6
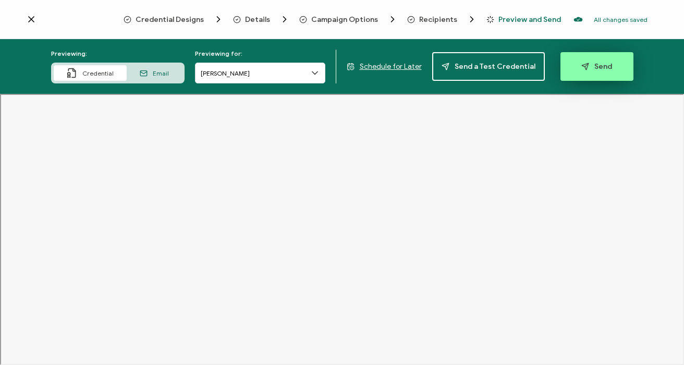
click at [577, 70] on button "Send" at bounding box center [596, 66] width 73 height 29
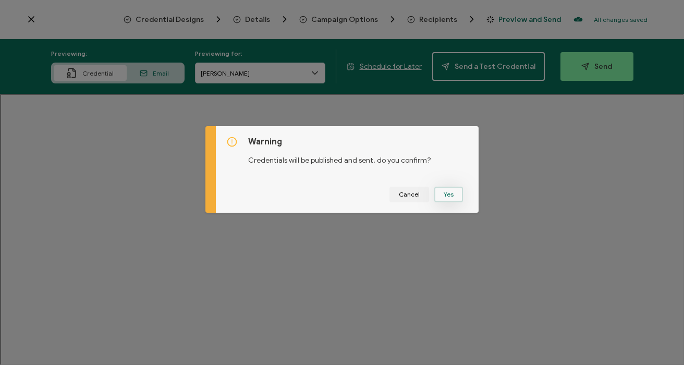
click at [445, 194] on button "Yes" at bounding box center [448, 195] width 29 height 16
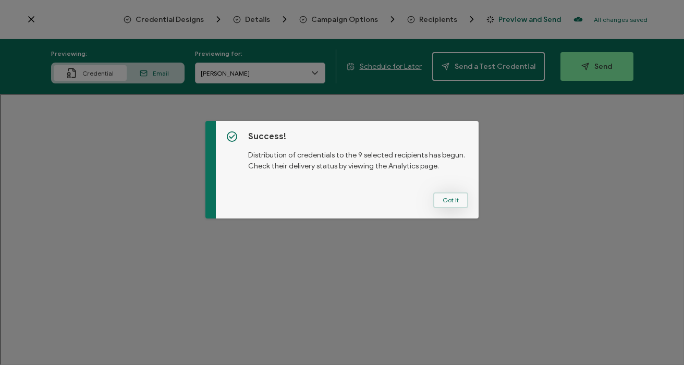
click at [445, 199] on button "Got It" at bounding box center [450, 200] width 35 height 16
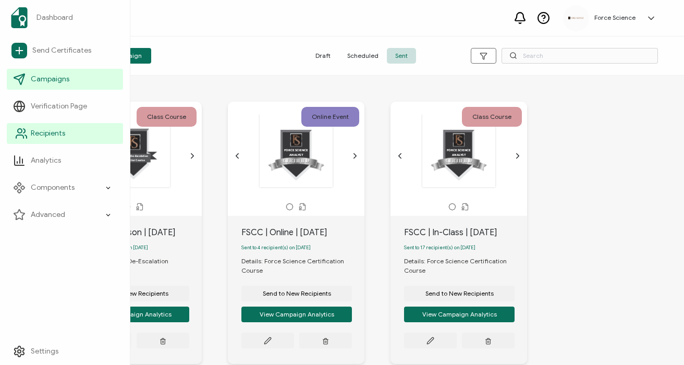
click at [36, 133] on span "Recipients" at bounding box center [48, 133] width 34 height 10
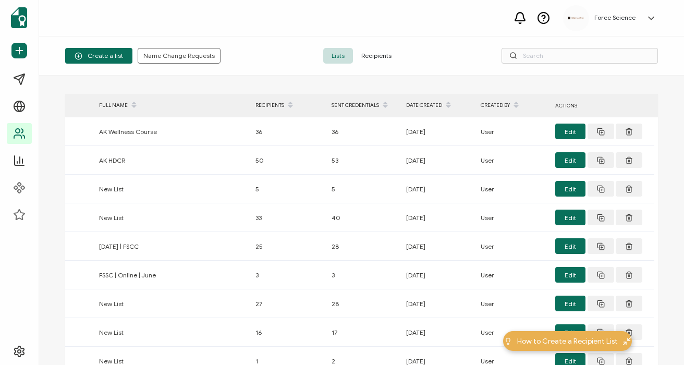
click at [376, 56] on span "Recipients" at bounding box center [376, 56] width 47 height 16
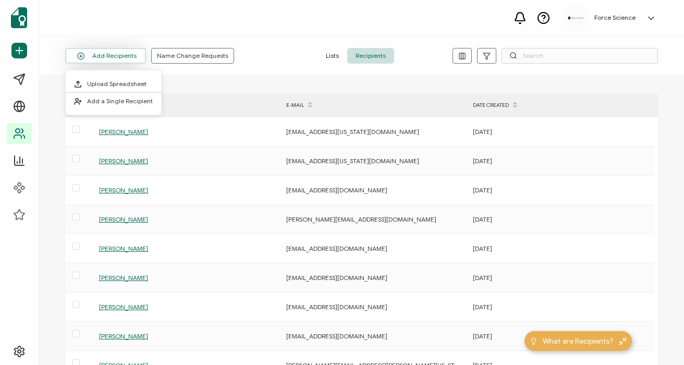
click at [94, 58] on button "Add Recipients" at bounding box center [105, 56] width 81 height 16
click at [127, 85] on span "Upload Spreadsheet" at bounding box center [116, 84] width 59 height 8
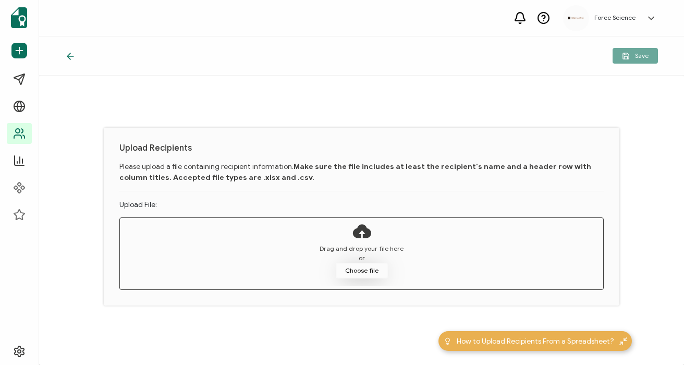
click at [351, 267] on button "Choose file" at bounding box center [362, 271] width 52 height 16
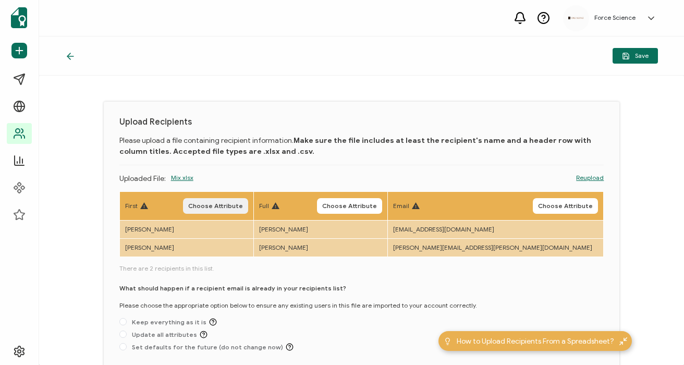
click at [234, 204] on span "Choose Attribute" at bounding box center [215, 206] width 55 height 6
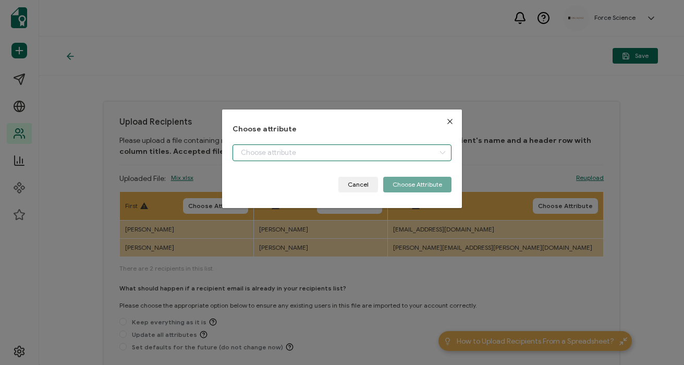
click at [316, 157] on input "dialog" at bounding box center [341, 152] width 218 height 17
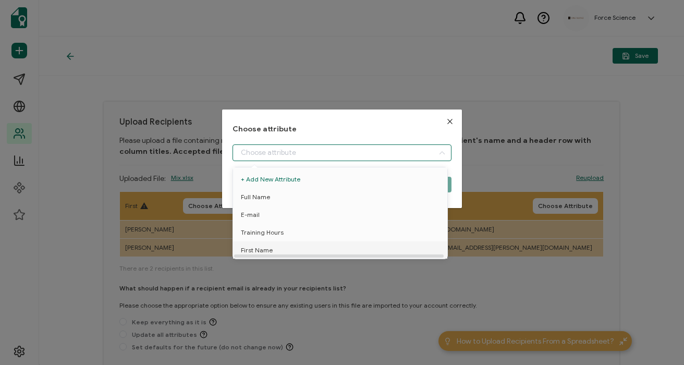
click at [274, 244] on li "First Name" at bounding box center [341, 250] width 223 height 18
type input "First Name"
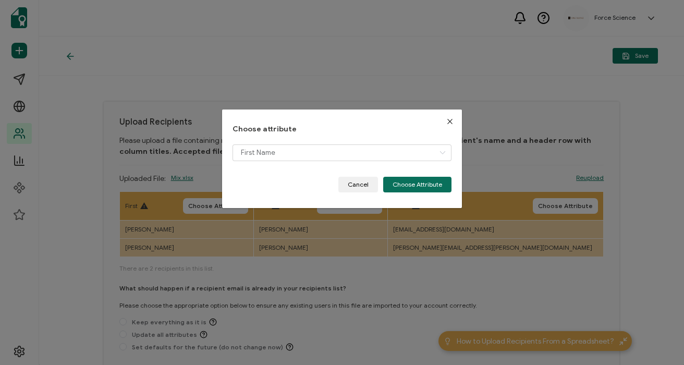
click at [405, 175] on div "First Name" at bounding box center [341, 160] width 218 height 32
click at [405, 186] on button "Choose Attribute" at bounding box center [417, 185] width 68 height 16
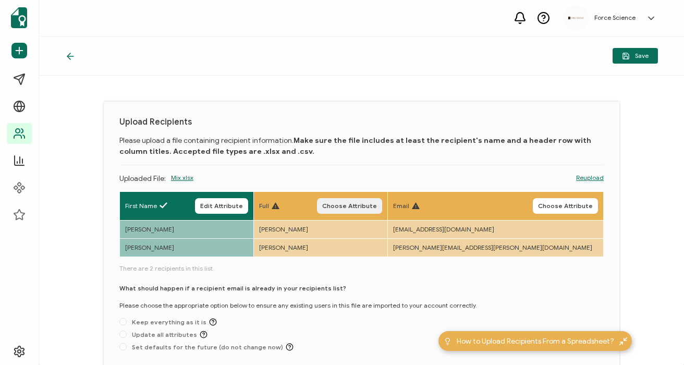
click at [377, 204] on span "Choose Attribute" at bounding box center [349, 206] width 55 height 6
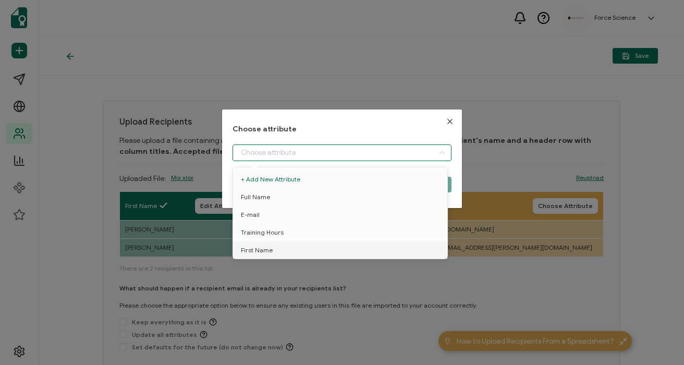
click at [263, 154] on input "dialog" at bounding box center [341, 152] width 218 height 17
click at [272, 195] on li "Full Name" at bounding box center [341, 197] width 223 height 18
type input "Full Name"
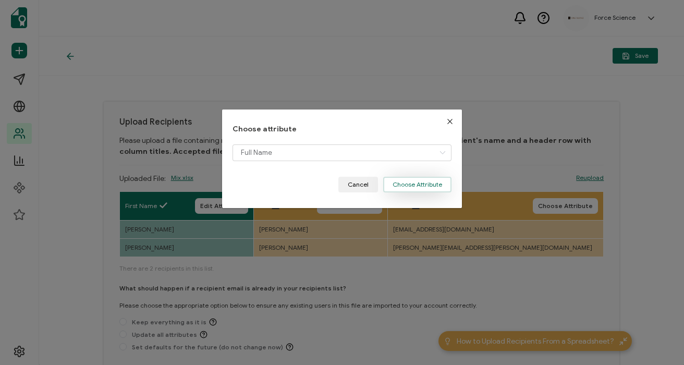
click at [405, 184] on button "Choose Attribute" at bounding box center [417, 185] width 68 height 16
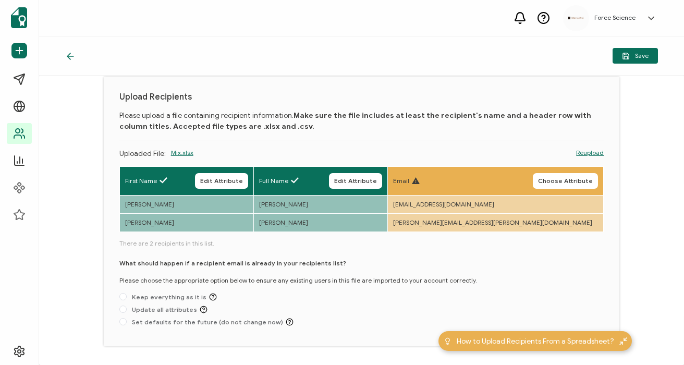
scroll to position [58, 0]
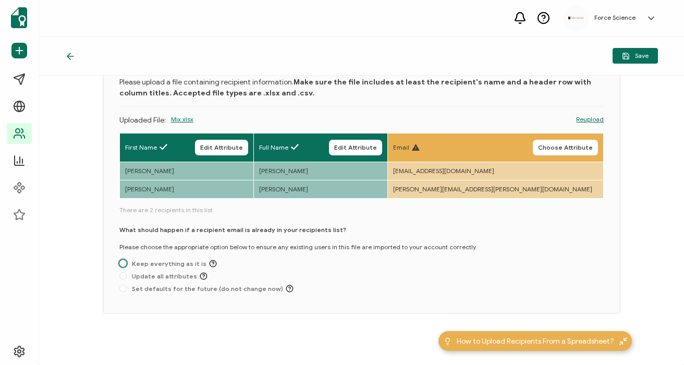
click at [166, 263] on span "Keep everything as it is" at bounding box center [172, 263] width 90 height 8
click at [127, 263] on input "Keep everything as it is" at bounding box center [122, 263] width 7 height 8
radio input "true"
click at [574, 144] on span "Choose Attribute" at bounding box center [565, 147] width 55 height 6
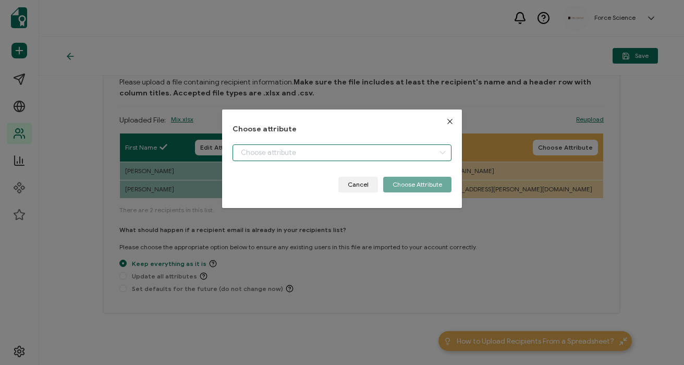
click at [300, 149] on input "dialog" at bounding box center [341, 152] width 218 height 17
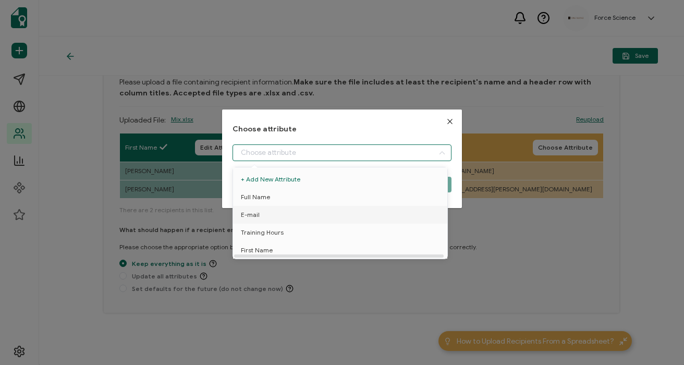
click at [277, 207] on li "E-mail" at bounding box center [341, 215] width 223 height 18
type input "E-mail"
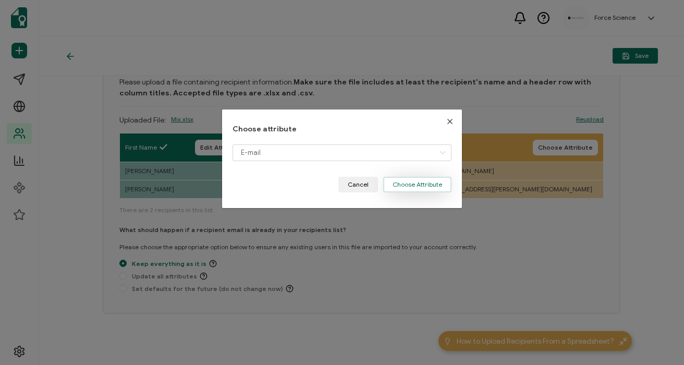
click at [404, 177] on button "Choose Attribute" at bounding box center [417, 185] width 68 height 16
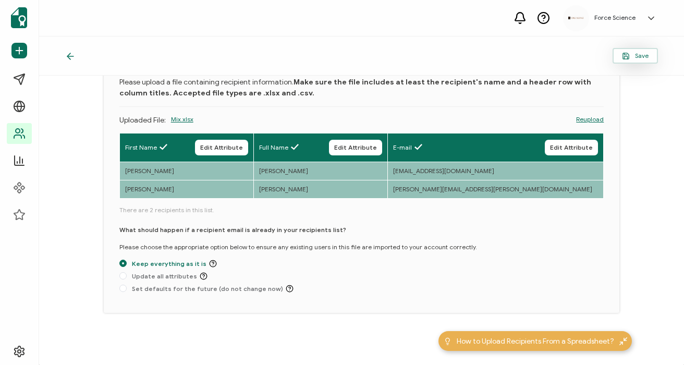
click at [632, 57] on span "Save" at bounding box center [635, 56] width 27 height 8
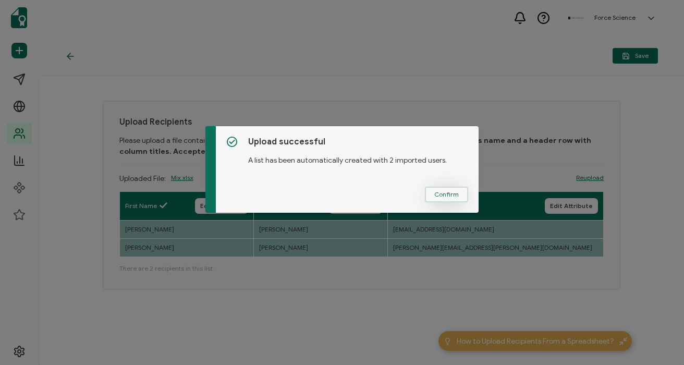
click at [440, 193] on span "Confirm" at bounding box center [446, 194] width 24 height 6
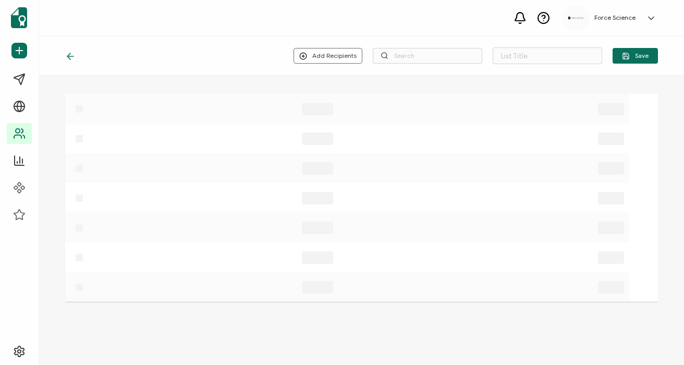
type input "Spreadsheet imported on [DATE] 18:35"
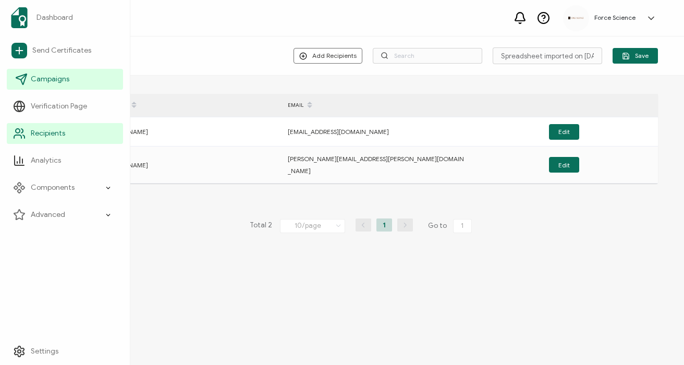
click at [52, 79] on span "Campaigns" at bounding box center [50, 79] width 39 height 10
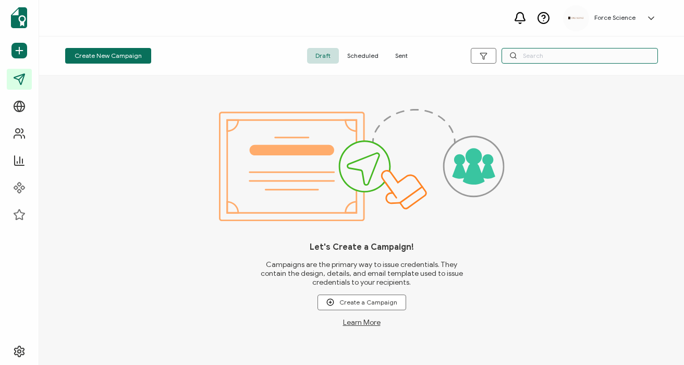
click at [538, 59] on input "text" at bounding box center [579, 56] width 156 height 16
click at [387, 59] on span "Sent" at bounding box center [401, 56] width 29 height 16
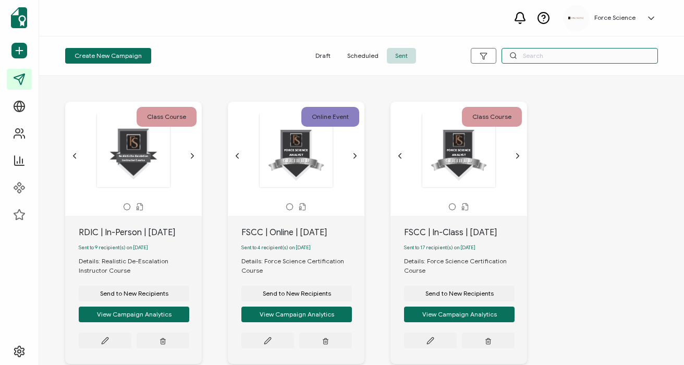
click at [541, 58] on input "text" at bounding box center [579, 56] width 156 height 16
type input "fec"
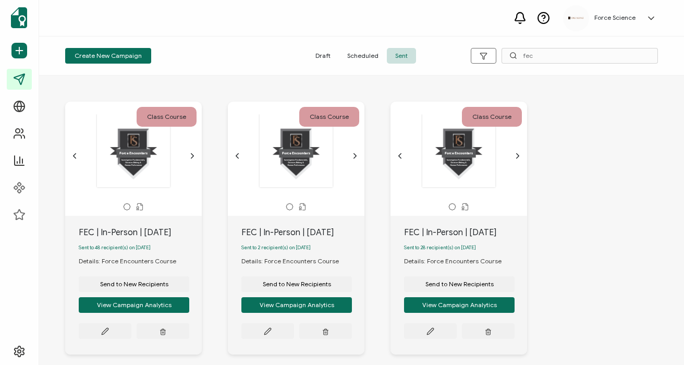
click at [105, 236] on div "FEC | In-Person | [DATE]" at bounding box center [140, 232] width 123 height 13
copy div "FEC | In-Person | [DATE]"
click at [133, 287] on span "Send to New Recipients" at bounding box center [134, 284] width 68 height 6
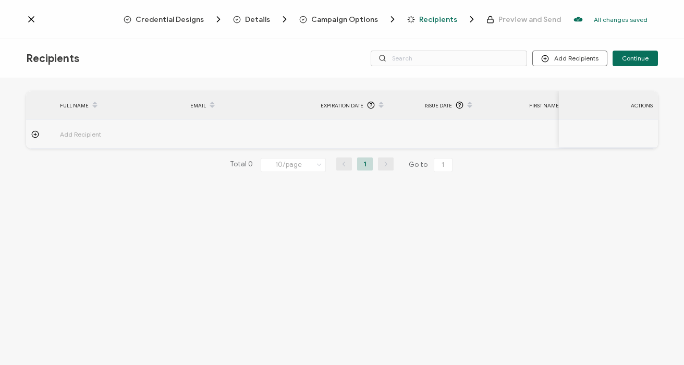
click at [350, 20] on span "Campaign Options" at bounding box center [344, 20] width 67 height 8
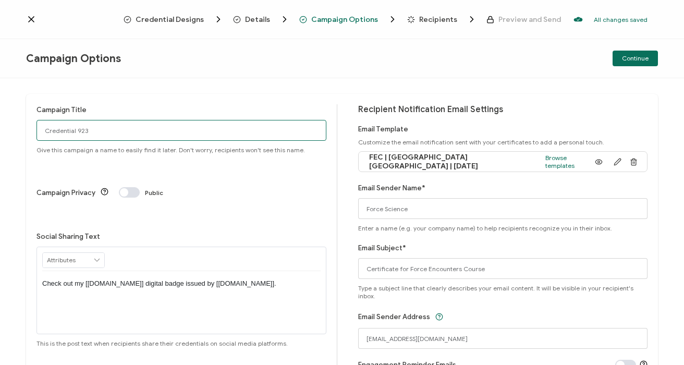
click at [92, 132] on input "Credential 923" at bounding box center [181, 130] width 290 height 21
paste input "FEC | In-Person | [DATE]"
type input "FEC | In-Person | [DATE]"
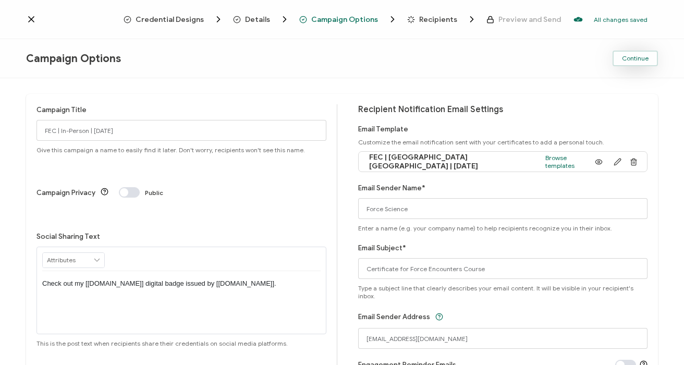
click at [635, 57] on span "Continue" at bounding box center [635, 58] width 27 height 6
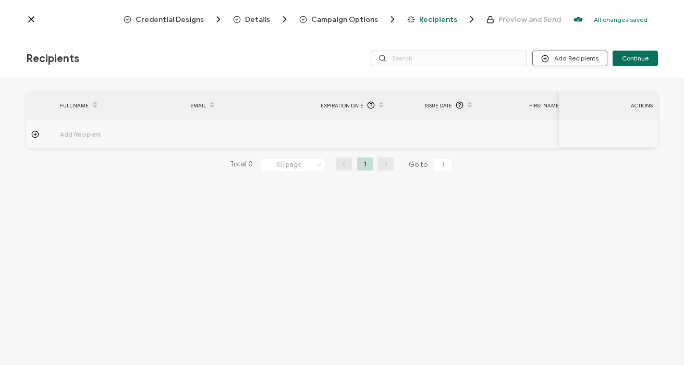
click at [562, 64] on button "Add Recipients" at bounding box center [569, 59] width 75 height 16
drag, startPoint x: 562, startPoint y: 118, endPoint x: 569, endPoint y: 101, distance: 18.2
click at [569, 101] on div "Upload Recipients Import From Recipients Import From List" at bounding box center [583, 103] width 97 height 51
click at [569, 101] on span "Import From Recipients" at bounding box center [590, 104] width 68 height 8
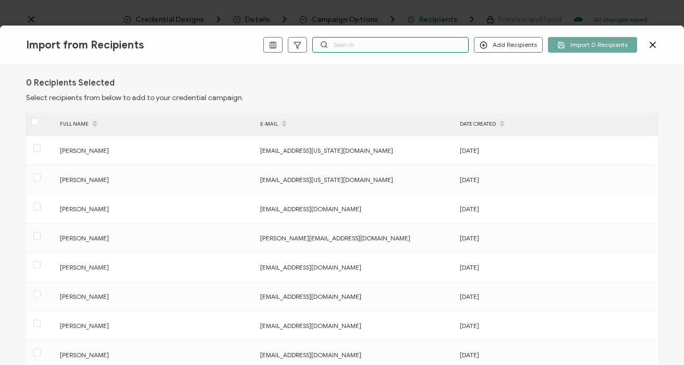
click at [429, 44] on input "text" at bounding box center [390, 45] width 156 height 16
paste input "[PERSON_NAME][EMAIL_ADDRESS][PERSON_NAME][DOMAIN_NAME]"
type input "[PERSON_NAME][EMAIL_ADDRESS][PERSON_NAME][DOMAIN_NAME]"
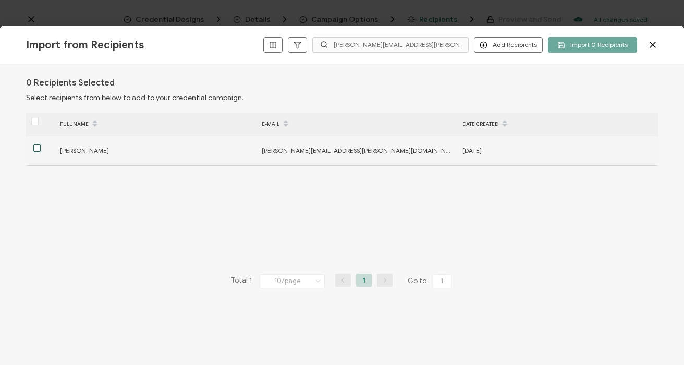
click at [36, 147] on span at bounding box center [36, 147] width 7 height 7
click at [41, 144] on input "checkbox" at bounding box center [41, 144] width 0 height 0
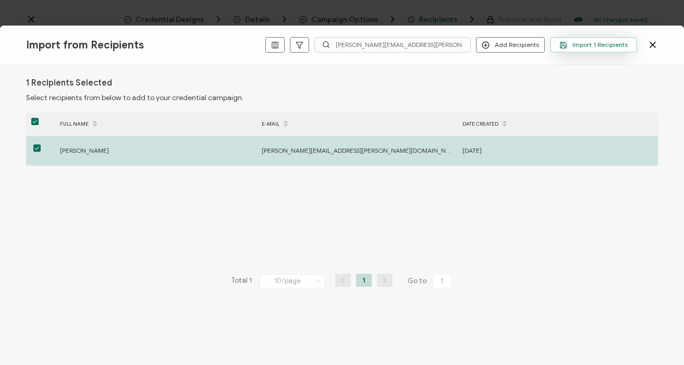
click at [601, 47] on span "Import 1 Recipients" at bounding box center [593, 45] width 68 height 8
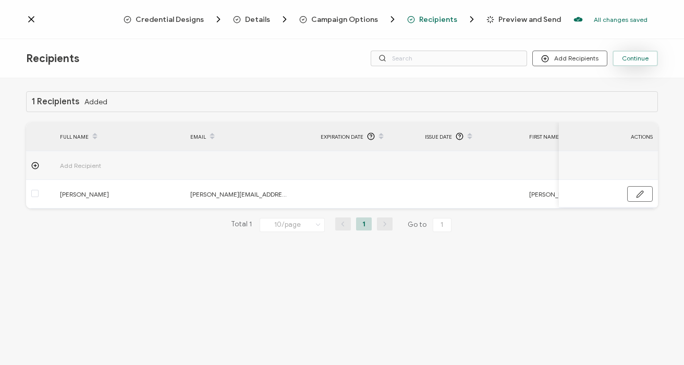
click at [643, 61] on span "Continue" at bounding box center [635, 58] width 27 height 6
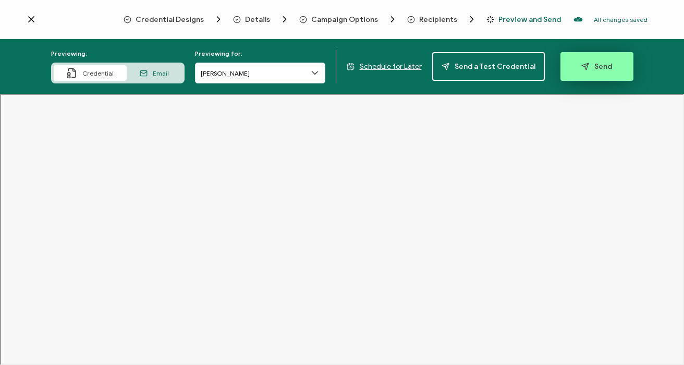
click at [596, 73] on button "Send" at bounding box center [596, 66] width 73 height 29
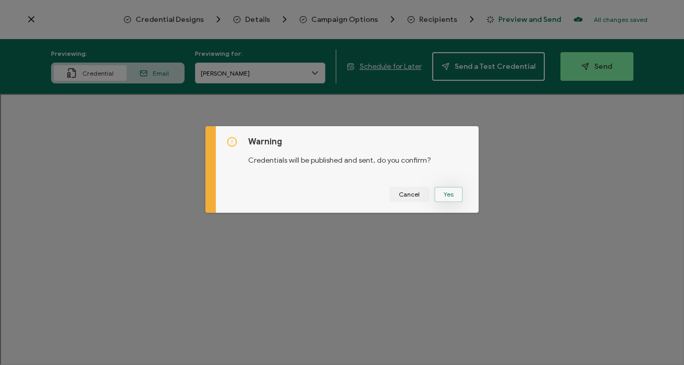
click at [450, 196] on button "Yes" at bounding box center [448, 195] width 29 height 16
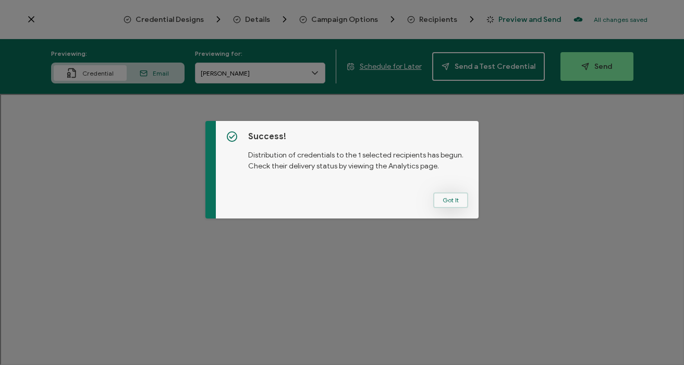
click at [452, 203] on button "Got It" at bounding box center [450, 200] width 35 height 16
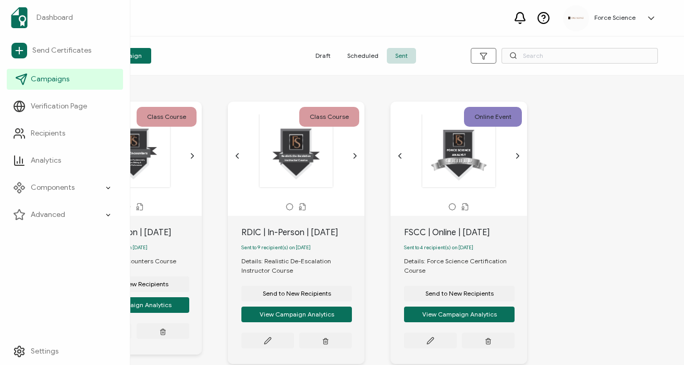
click at [39, 76] on span "Campaigns" at bounding box center [50, 79] width 39 height 10
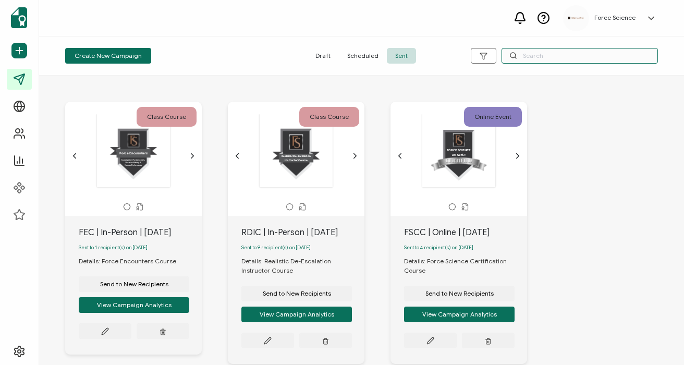
click at [532, 54] on input "text" at bounding box center [579, 56] width 156 height 16
type input "abwc"
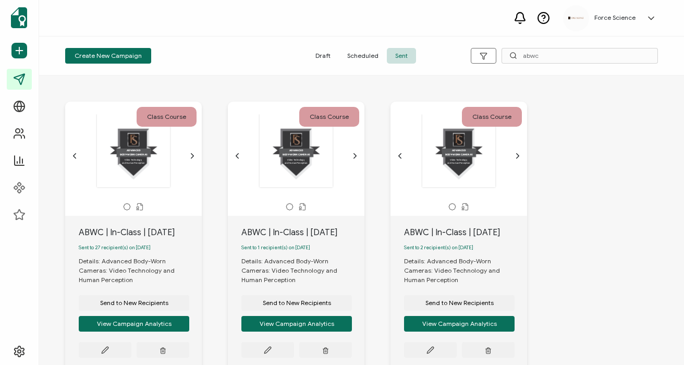
click at [135, 231] on div "ABWC | In-Class | [DATE]" at bounding box center [140, 232] width 123 height 13
copy div "ABWC | In-Class | [DATE]"
click at [165, 306] on span "Send to New Recipients" at bounding box center [134, 303] width 68 height 6
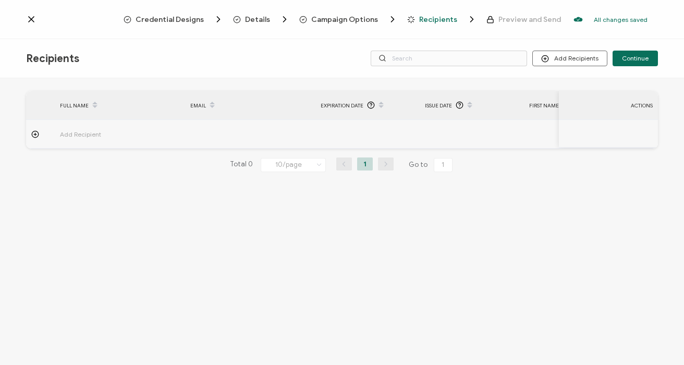
click at [349, 16] on span "Campaign Options" at bounding box center [344, 20] width 67 height 8
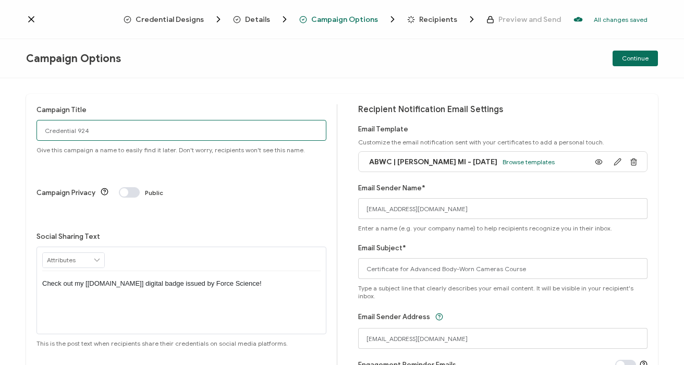
click at [125, 126] on input "Credential 924" at bounding box center [181, 130] width 290 height 21
paste input "ABWC | In-Class | [DATE]"
type input "ABWC | In-Class | [DATE]"
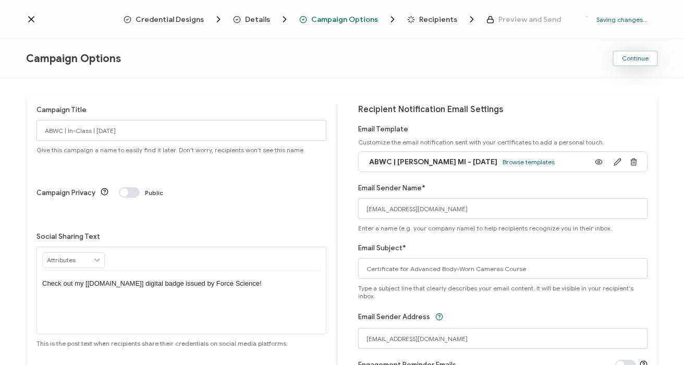
click at [636, 60] on span "Continue" at bounding box center [635, 58] width 27 height 6
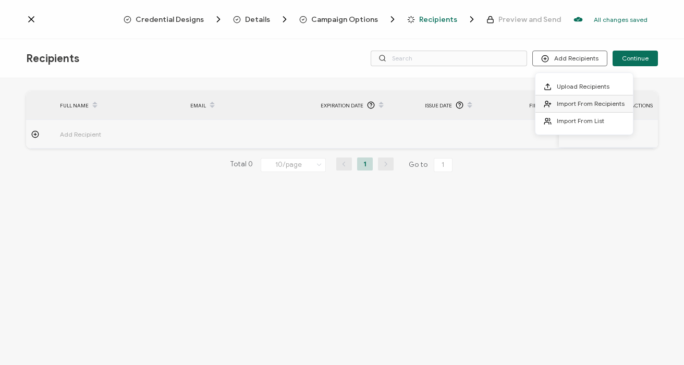
click at [574, 105] on span "Import From Recipients" at bounding box center [590, 104] width 68 height 8
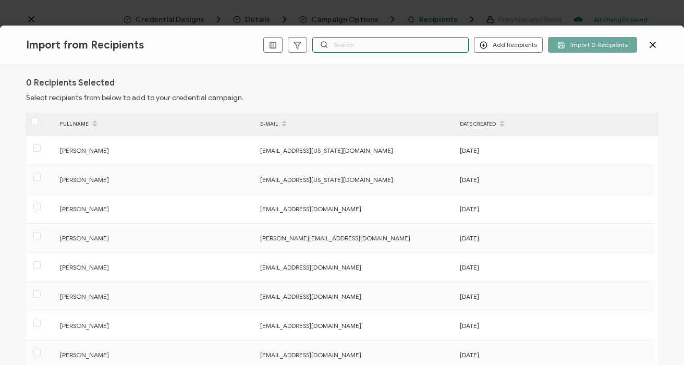
click at [371, 44] on input "text" at bounding box center [390, 45] width 156 height 16
paste input "[EMAIL_ADDRESS][DOMAIN_NAME]"
type input "[EMAIL_ADDRESS][DOMAIN_NAME]"
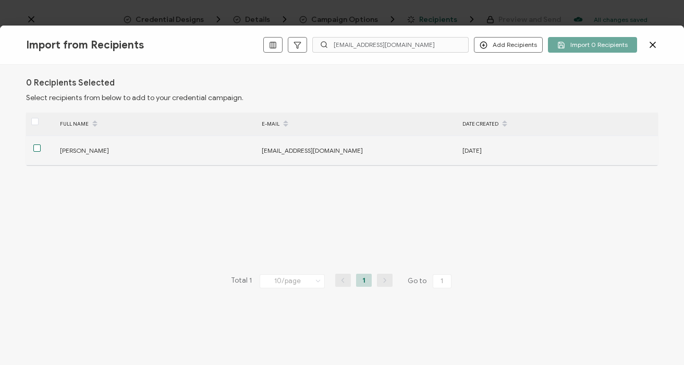
click at [39, 149] on span at bounding box center [36, 147] width 7 height 7
click at [41, 144] on input "checkbox" at bounding box center [41, 144] width 0 height 0
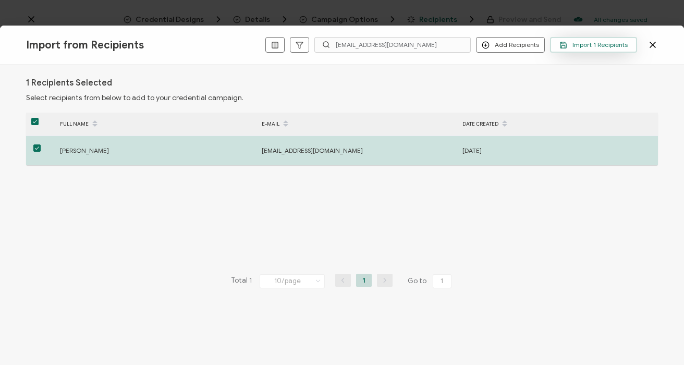
click at [585, 46] on span "Import 1 Recipients" at bounding box center [593, 45] width 68 height 8
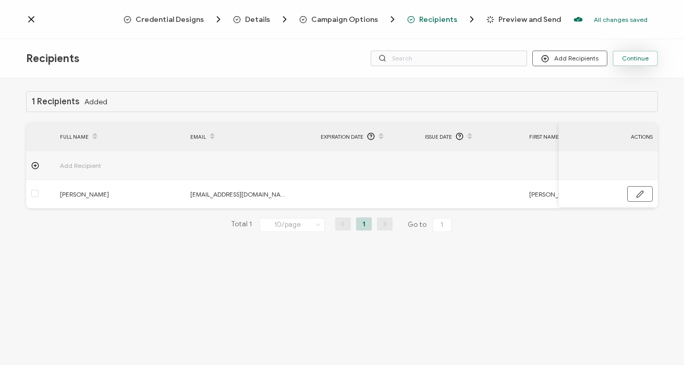
click at [643, 63] on button "Continue" at bounding box center [634, 59] width 45 height 16
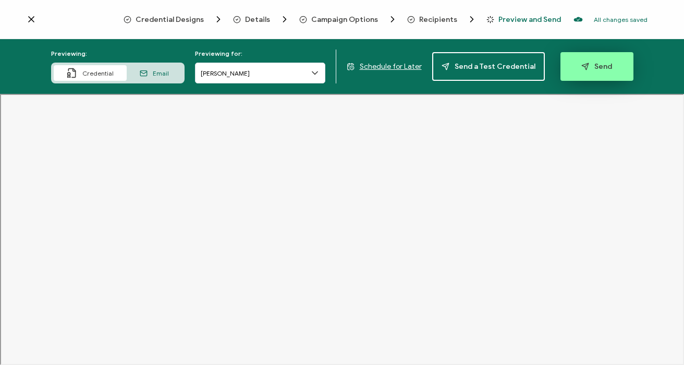
click at [600, 65] on span "Send" at bounding box center [596, 67] width 31 height 8
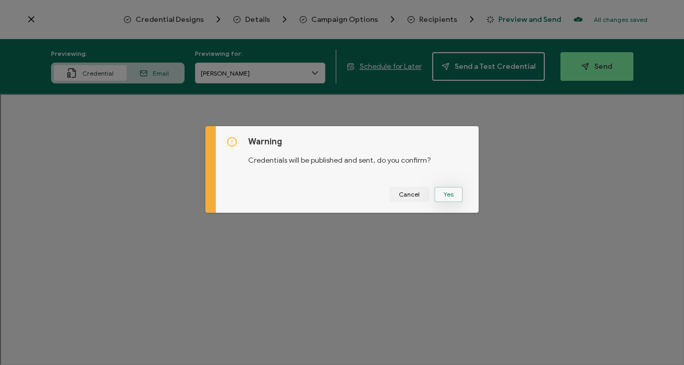
click at [446, 192] on button "Yes" at bounding box center [448, 195] width 29 height 16
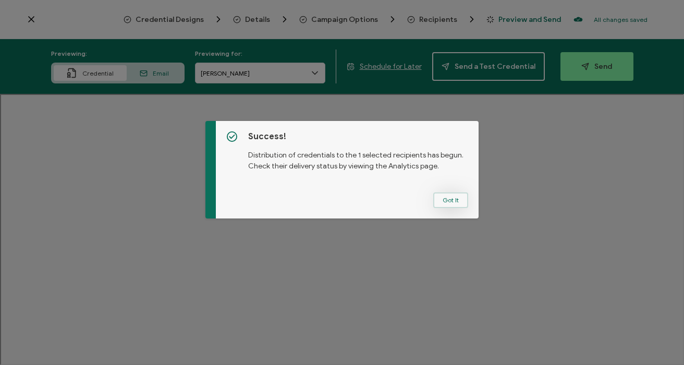
click at [450, 206] on button "Got It" at bounding box center [450, 200] width 35 height 16
